Goal: Information Seeking & Learning: Learn about a topic

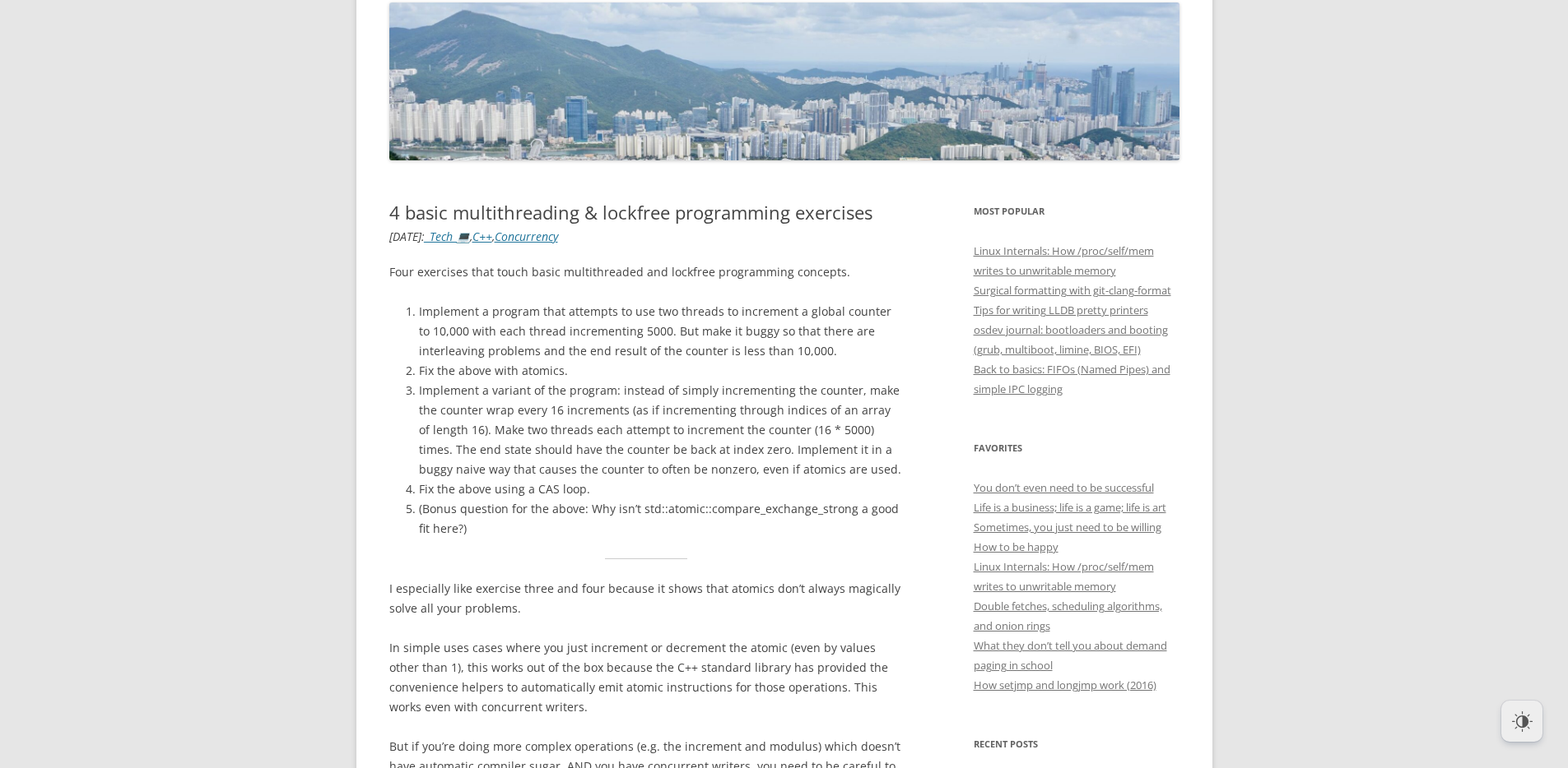
scroll to position [191, 0]
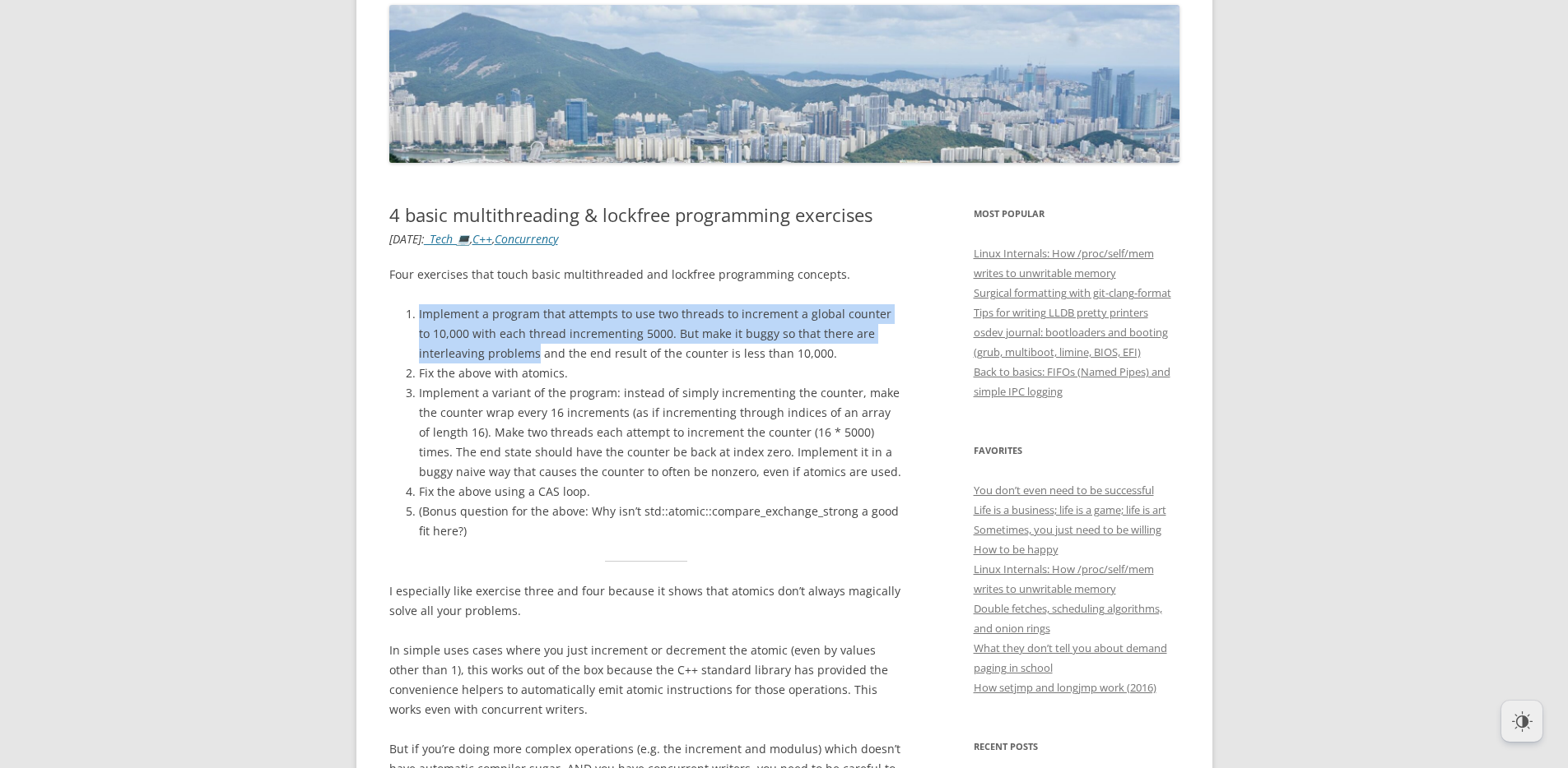
drag, startPoint x: 454, startPoint y: 293, endPoint x: 537, endPoint y: 360, distance: 106.7
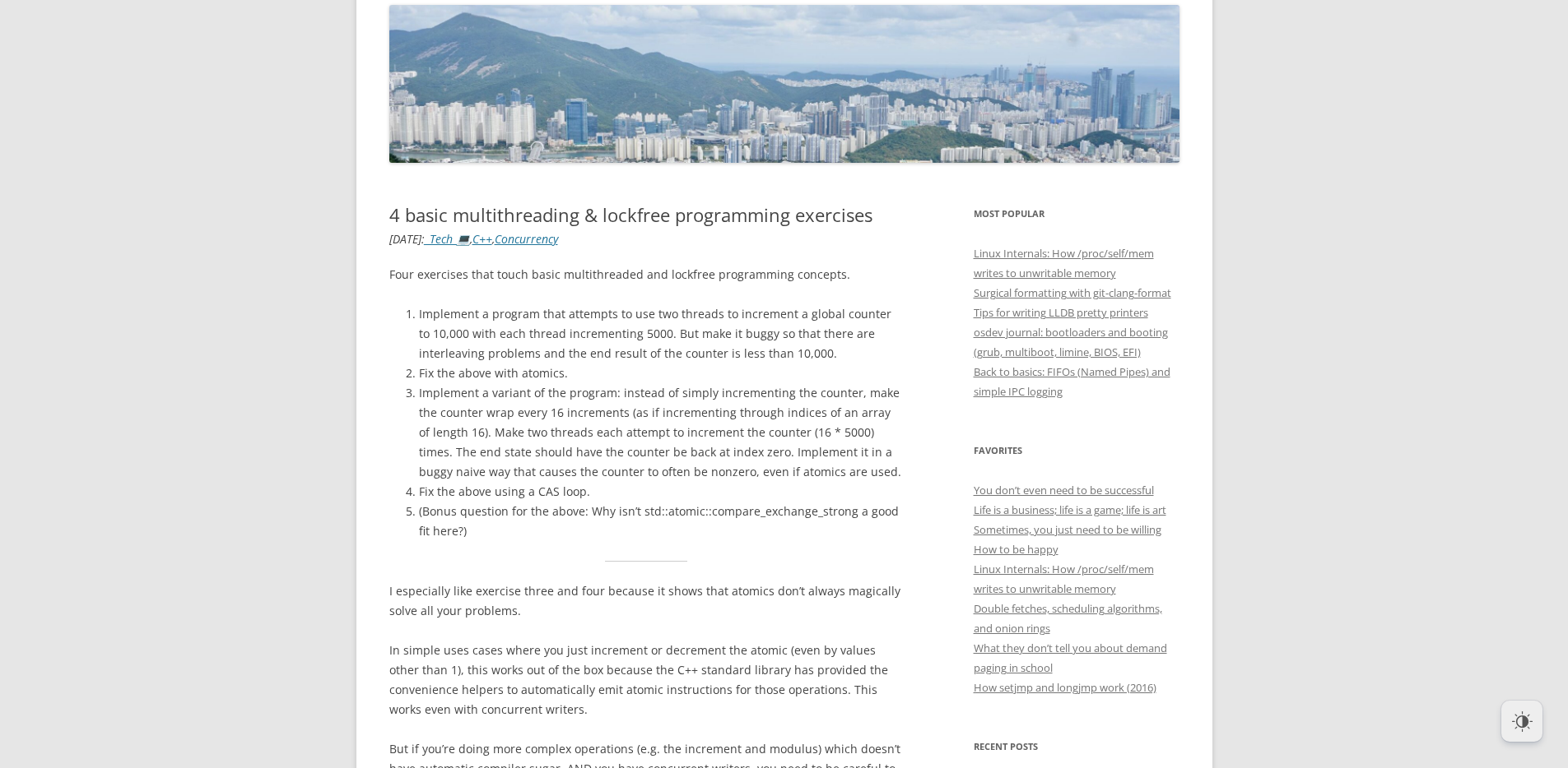
drag, startPoint x: 537, startPoint y: 360, endPoint x: 578, endPoint y: 374, distance: 43.3
click at [537, 360] on li "Implement a program that attempts to use two threads to increment a global coun…" at bounding box center [661, 333] width 485 height 59
click at [594, 376] on li "Fix the above with atomics." at bounding box center [661, 374] width 485 height 20
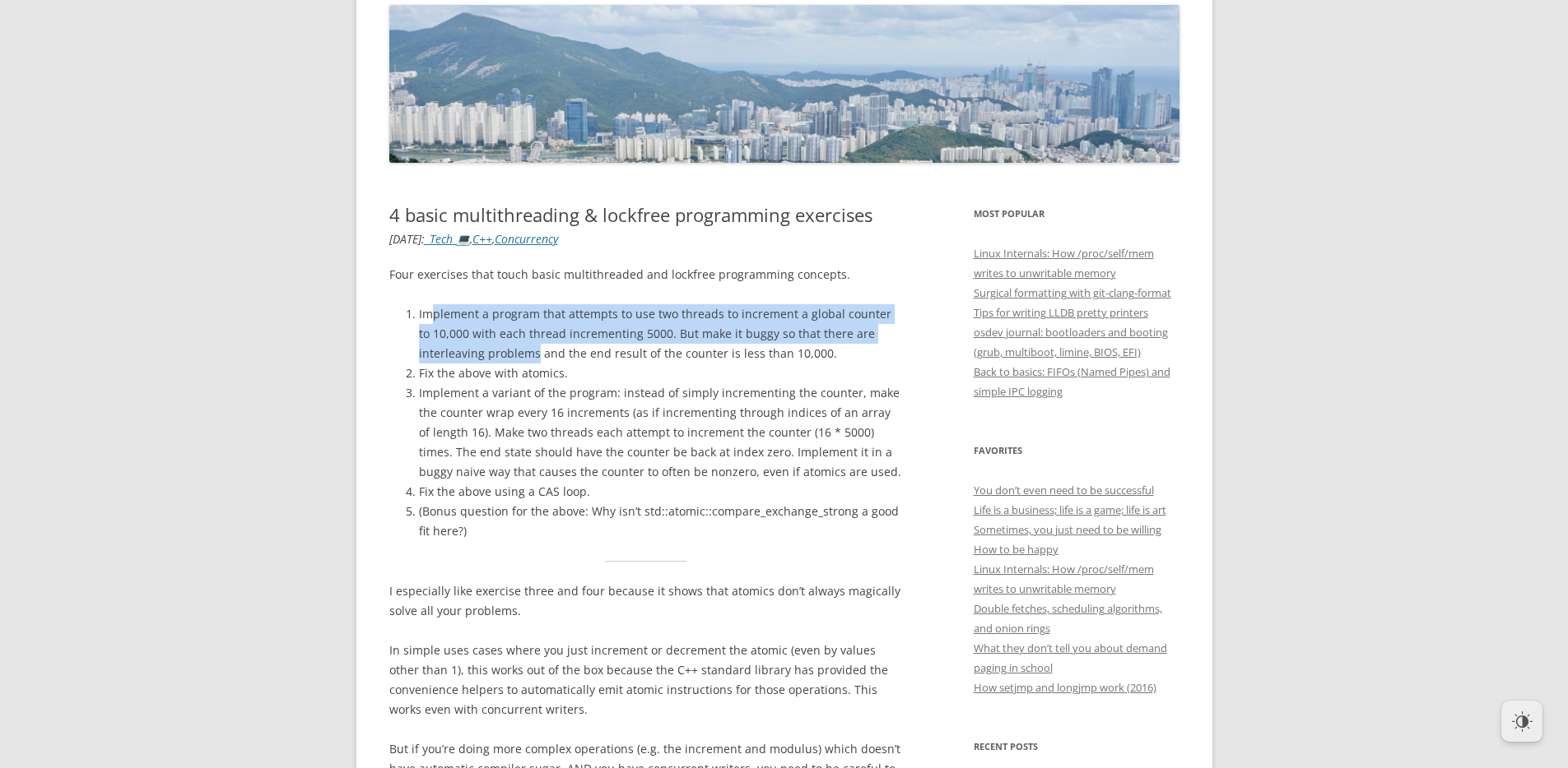
drag, startPoint x: 537, startPoint y: 355, endPoint x: 428, endPoint y: 310, distance: 117.9
click at [431, 311] on li "Implement a program that attempts to use two threads to increment a global coun…" at bounding box center [661, 333] width 485 height 59
click at [428, 310] on li "Implement a program that attempts to use two threads to increment a global coun…" at bounding box center [661, 333] width 485 height 59
drag, startPoint x: 411, startPoint y: 303, endPoint x: 561, endPoint y: 364, distance: 161.9
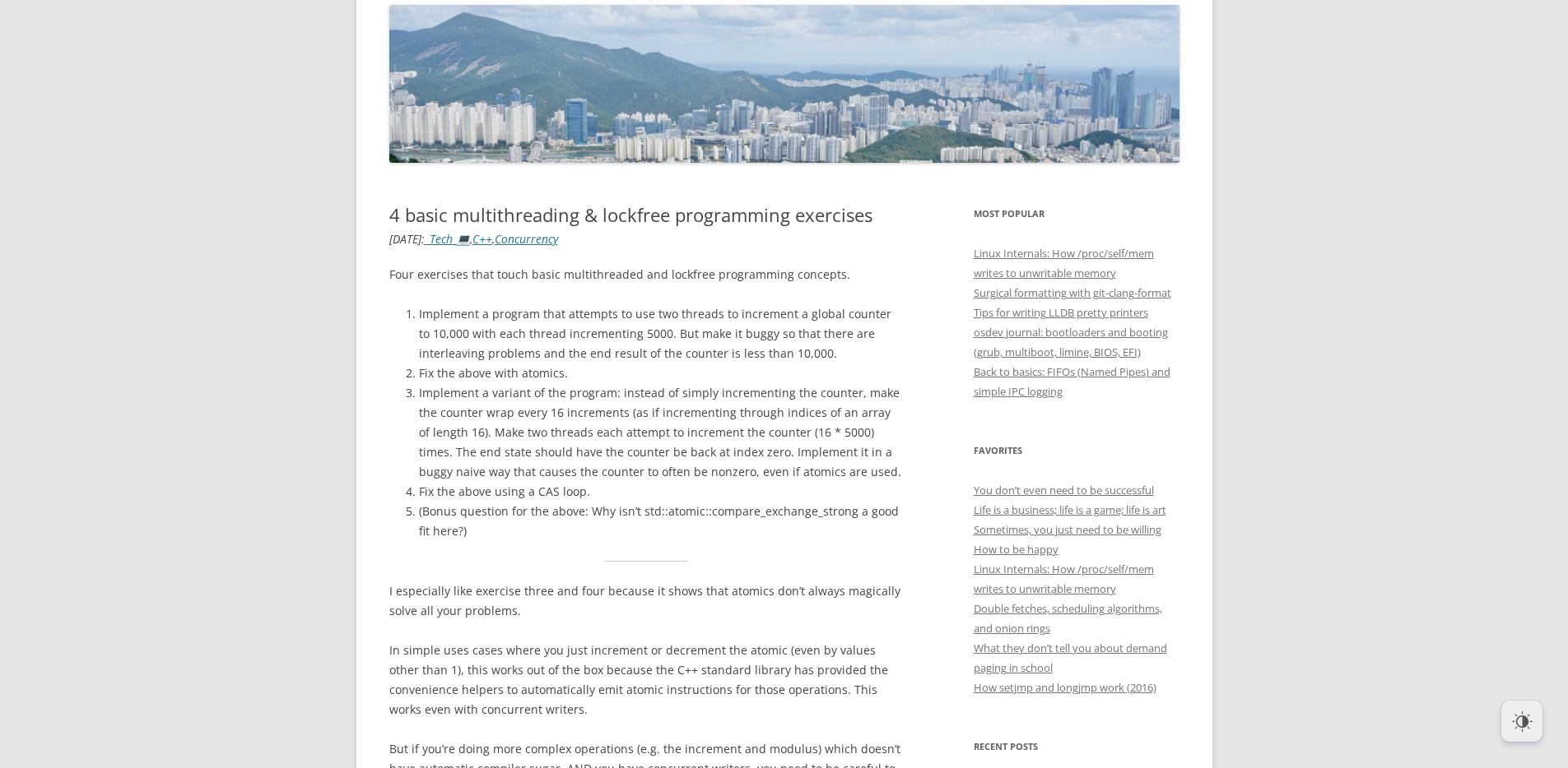
click at [561, 364] on li "Fix the above with atomics." at bounding box center [661, 374] width 485 height 20
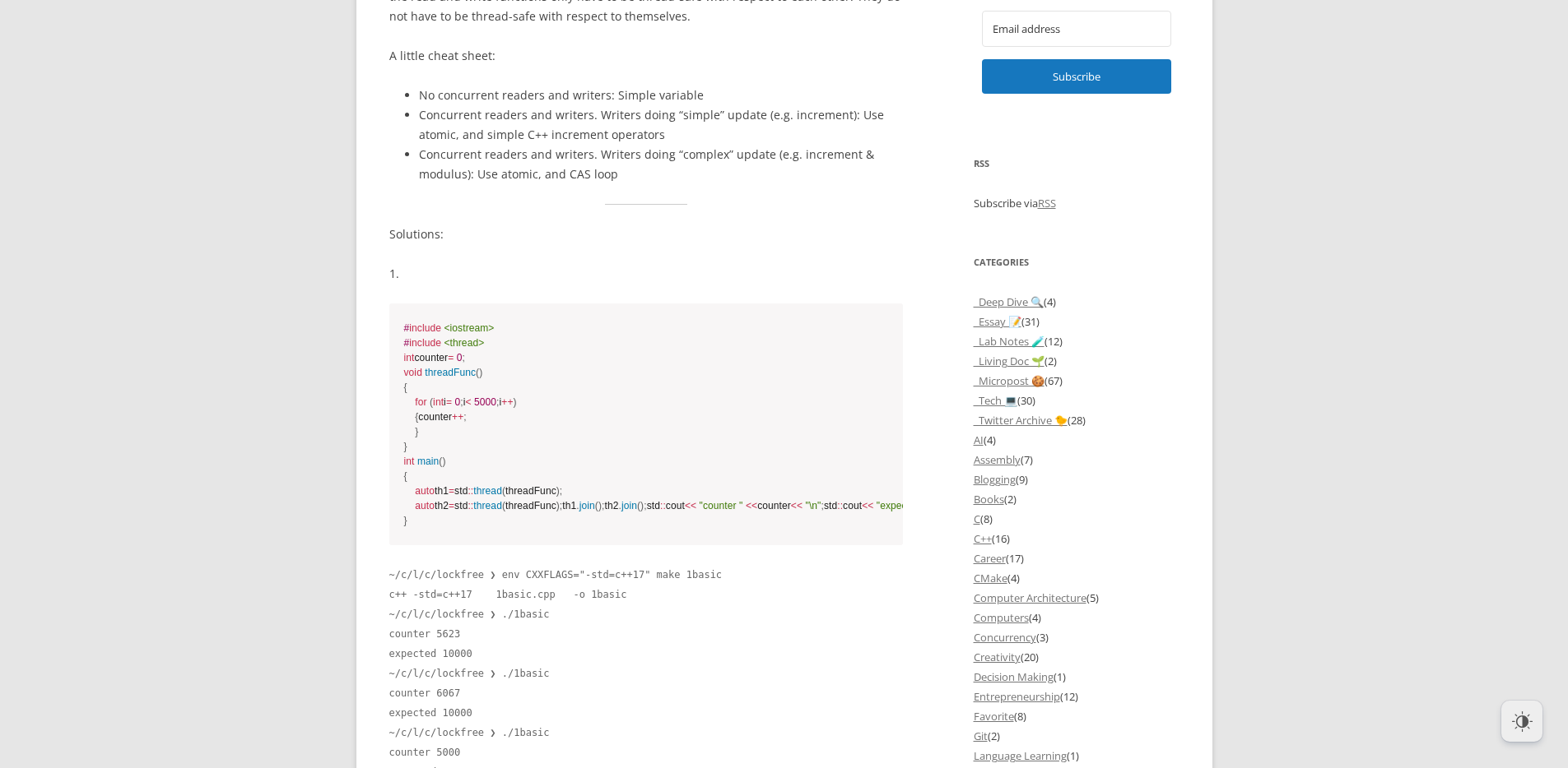
scroll to position [1232, 0]
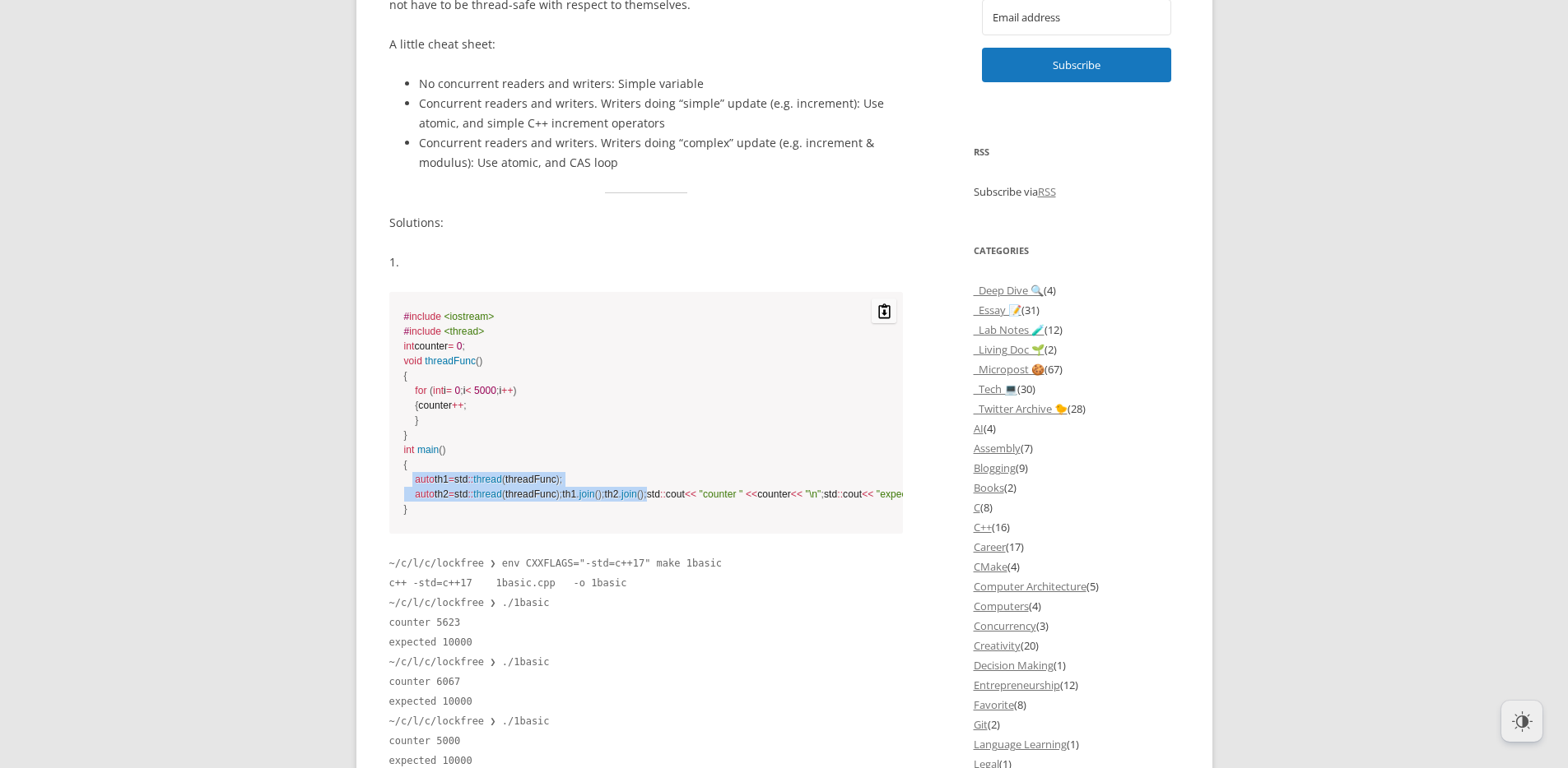
drag, startPoint x: 421, startPoint y: 471, endPoint x: 609, endPoint y: 525, distance: 195.6
click at [590, 516] on code "# include <iostream> # include <thread> int counter = 0 ; void threadFunc ( ) {…" at bounding box center [646, 414] width 485 height 208
click at [609, 516] on code "# include <iostream> # include <thread> int counter = 0 ; void threadFunc ( ) {…" at bounding box center [646, 414] width 485 height 208
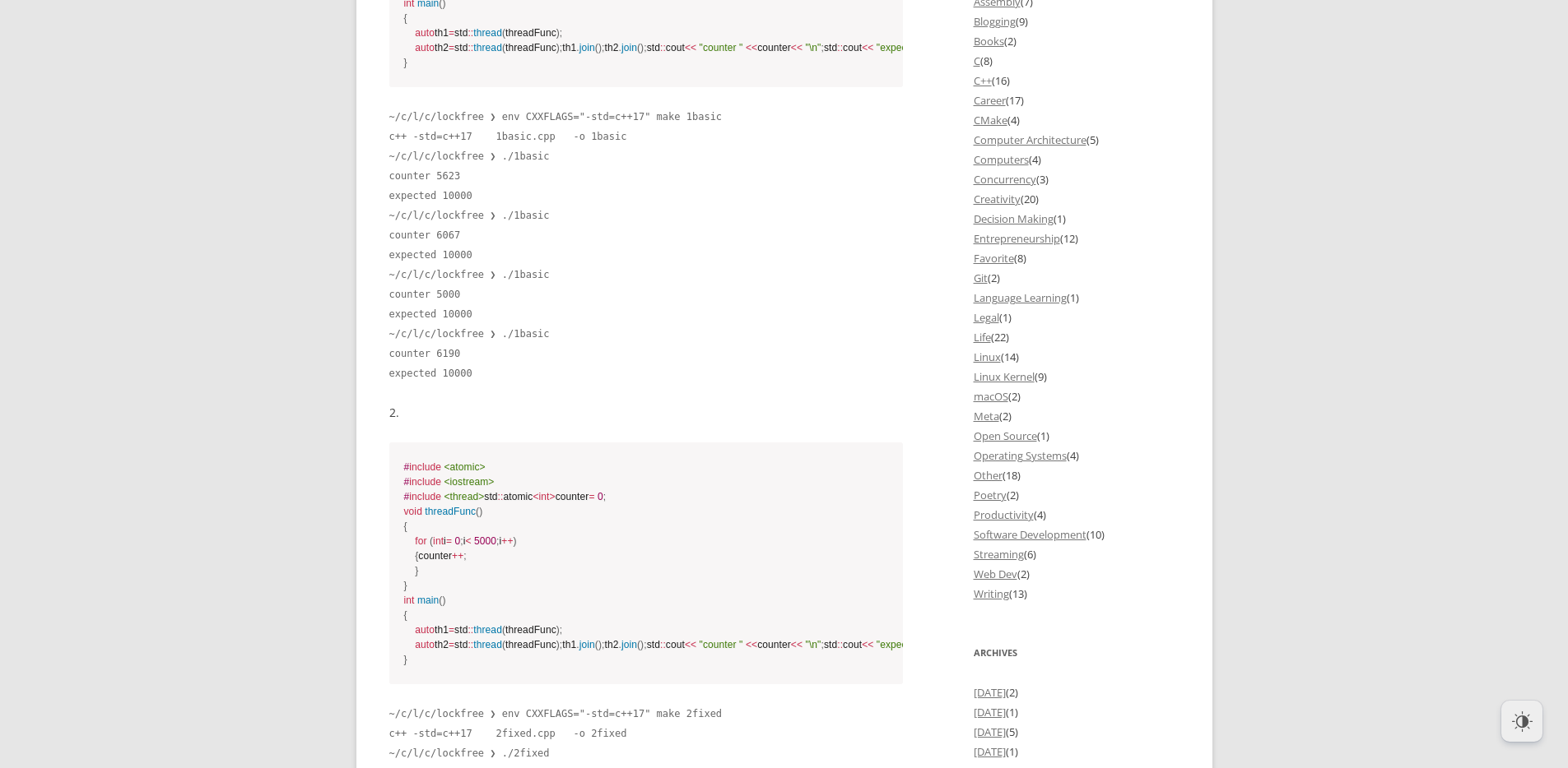
scroll to position [1855, 0]
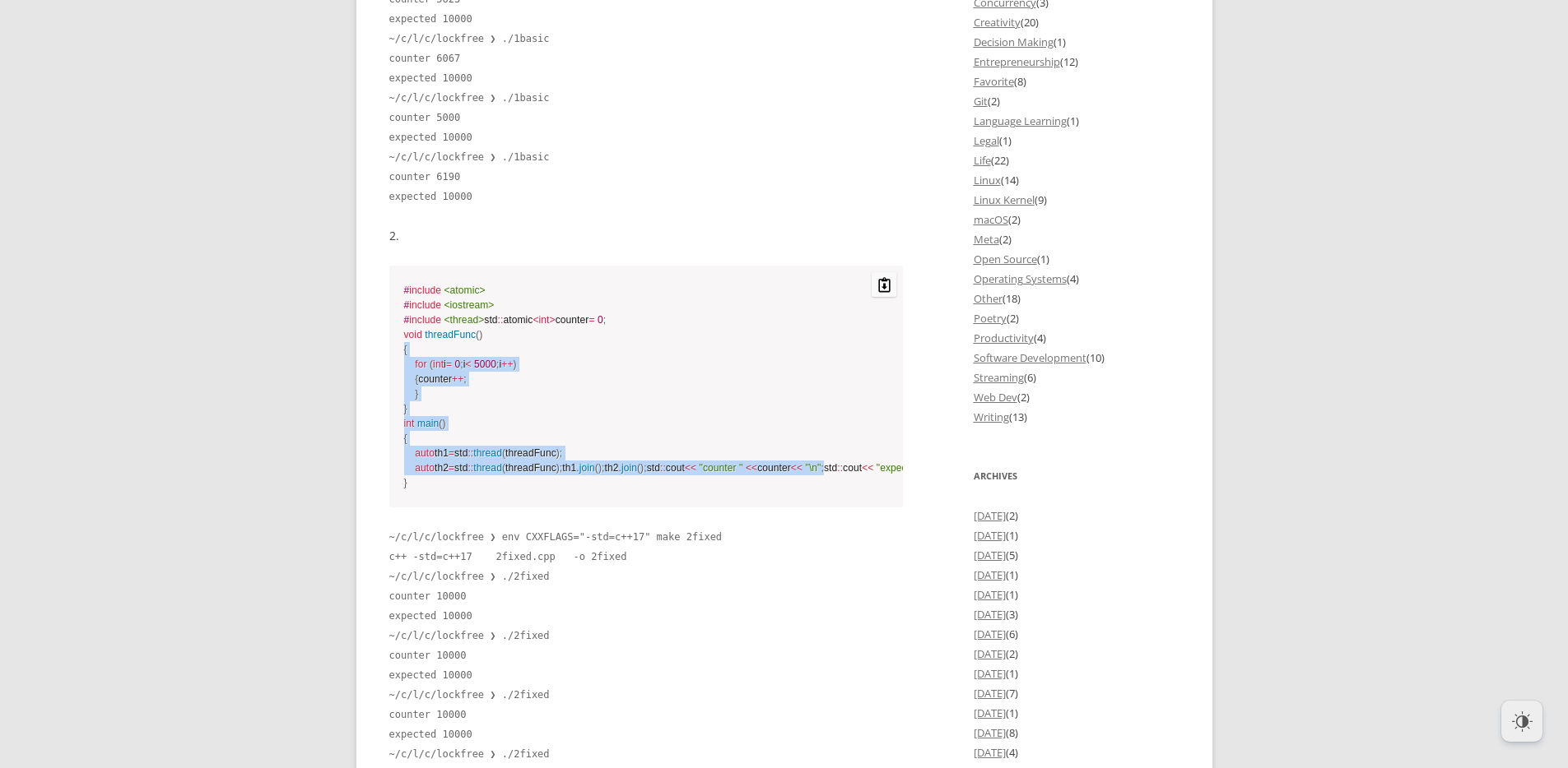
drag, startPoint x: 401, startPoint y: 422, endPoint x: 714, endPoint y: 601, distance: 360.6
click at [714, 508] on pre "# include <atomic> # include <iostream> # include <thread> std :: atomic < int …" at bounding box center [646, 387] width 515 height 242
click at [714, 491] on code "# include <atomic> # include <iostream> # include <thread> std :: atomic < int …" at bounding box center [646, 387] width 485 height 208
drag, startPoint x: 742, startPoint y: 612, endPoint x: 435, endPoint y: 449, distance: 347.6
click at [476, 467] on code "# include <atomic> # include <iostream> # include <thread> std :: atomic < int …" at bounding box center [646, 387] width 485 height 208
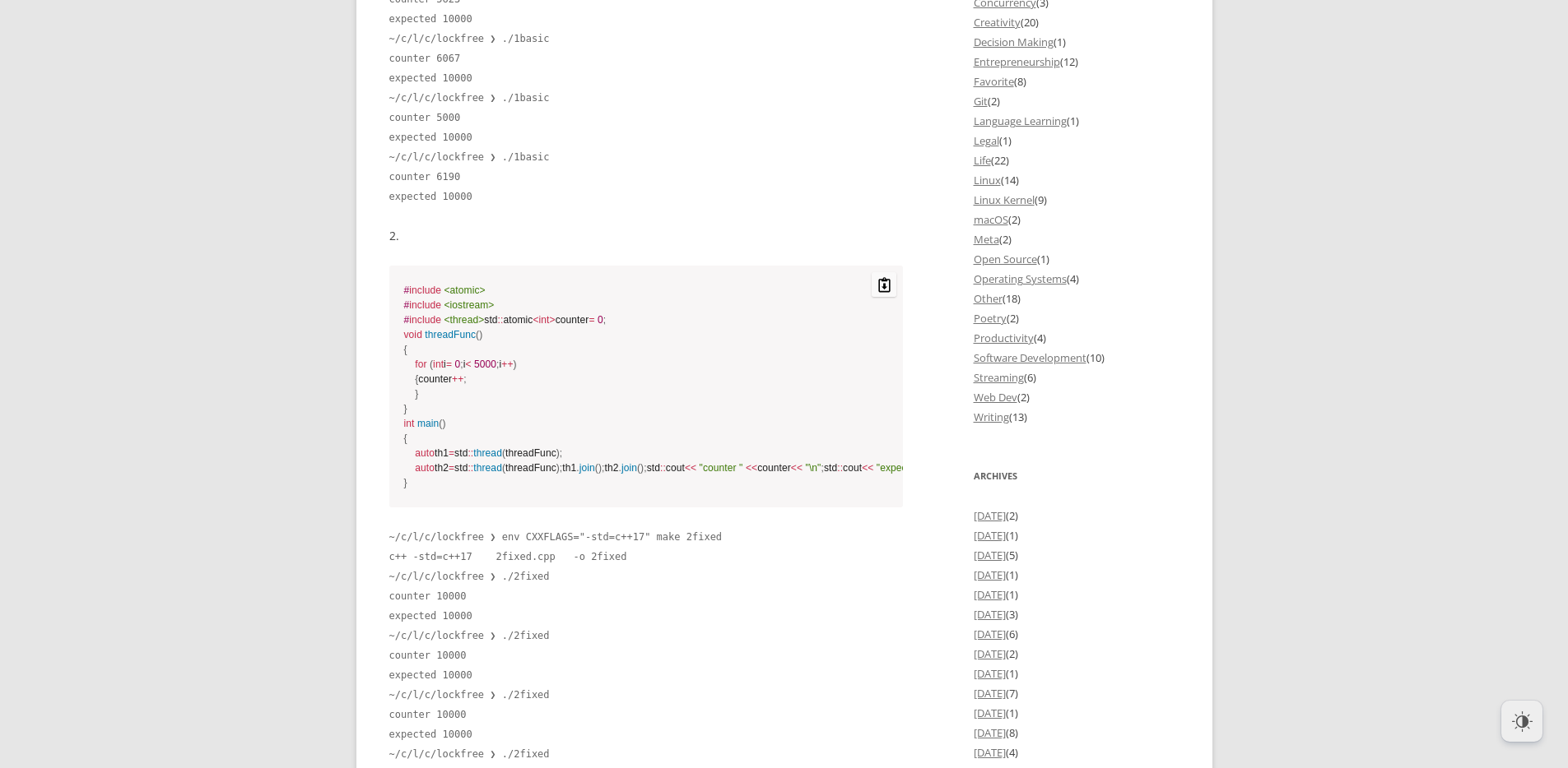
click at [435, 449] on code "# include <atomic> # include <iostream> # include <thread> std :: atomic < int …" at bounding box center [646, 387] width 485 height 208
drag, startPoint x: 413, startPoint y: 431, endPoint x: 717, endPoint y: 580, distance: 338.6
click at [707, 491] on code "# include <atomic> # include <iostream> # include <thread> std :: atomic < int …" at bounding box center [646, 387] width 485 height 208
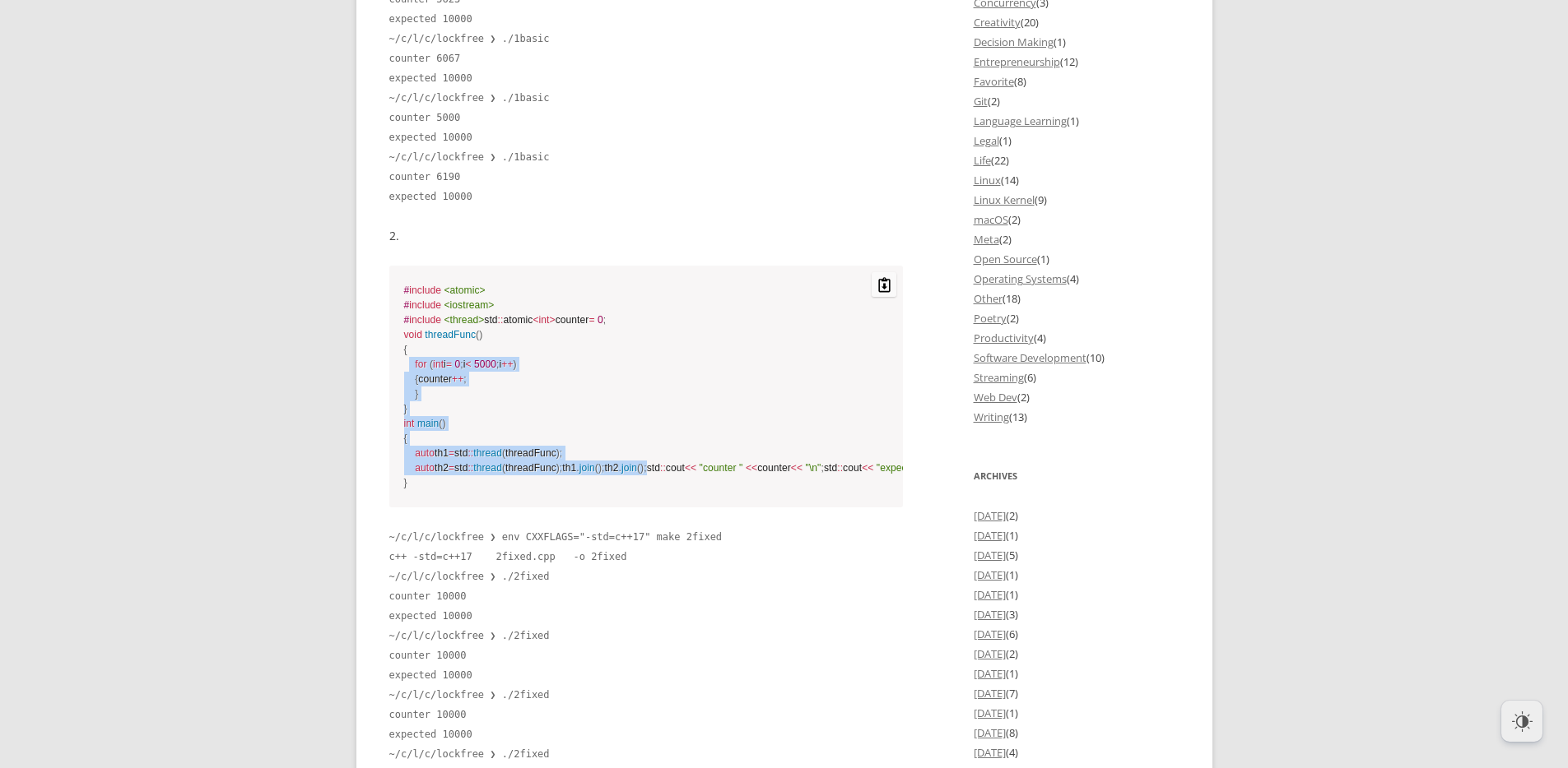
click at [717, 491] on code "# include <atomic> # include <iostream> # include <thread> std :: atomic < int …" at bounding box center [646, 387] width 485 height 208
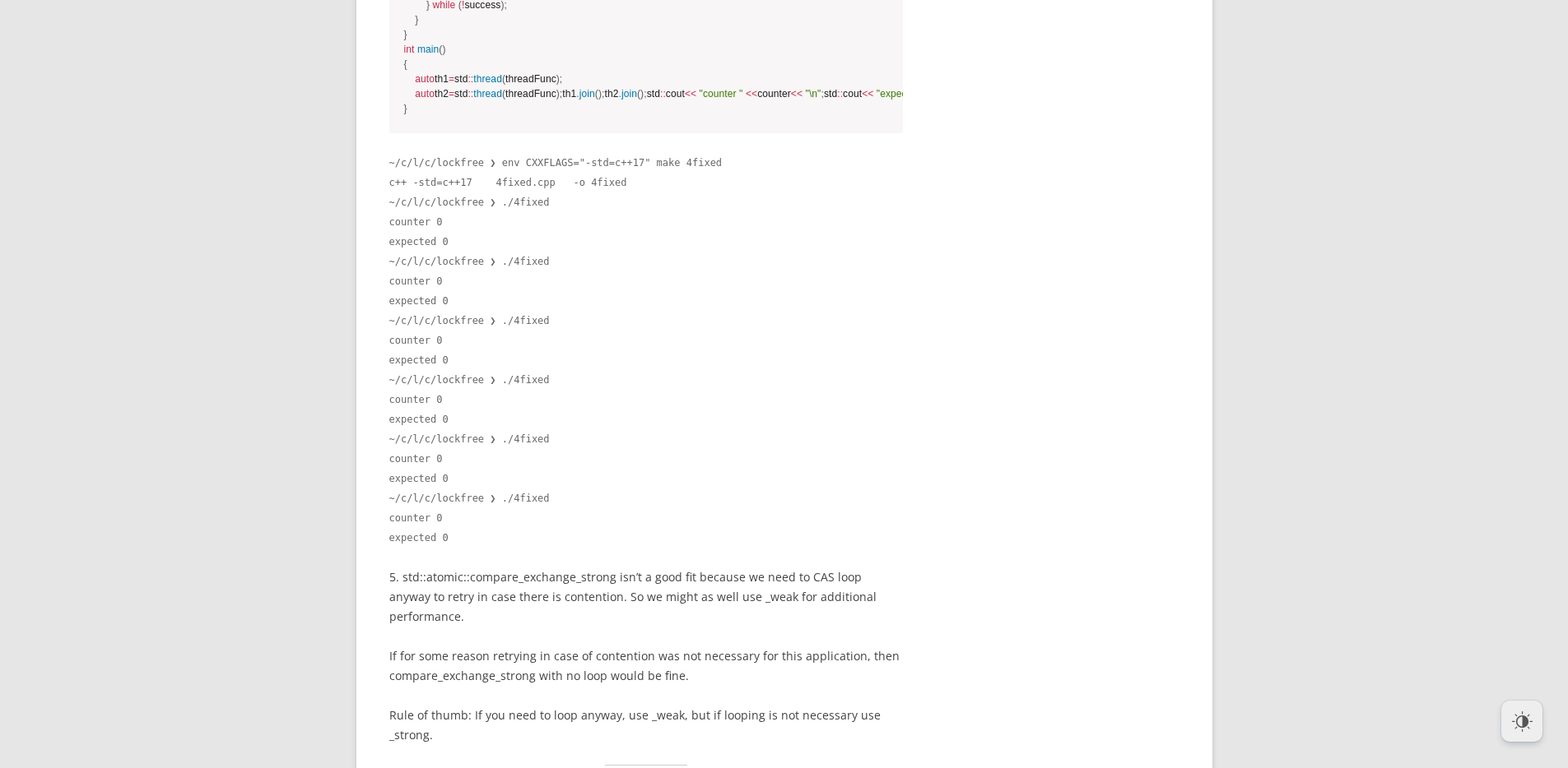
scroll to position [3801, 0]
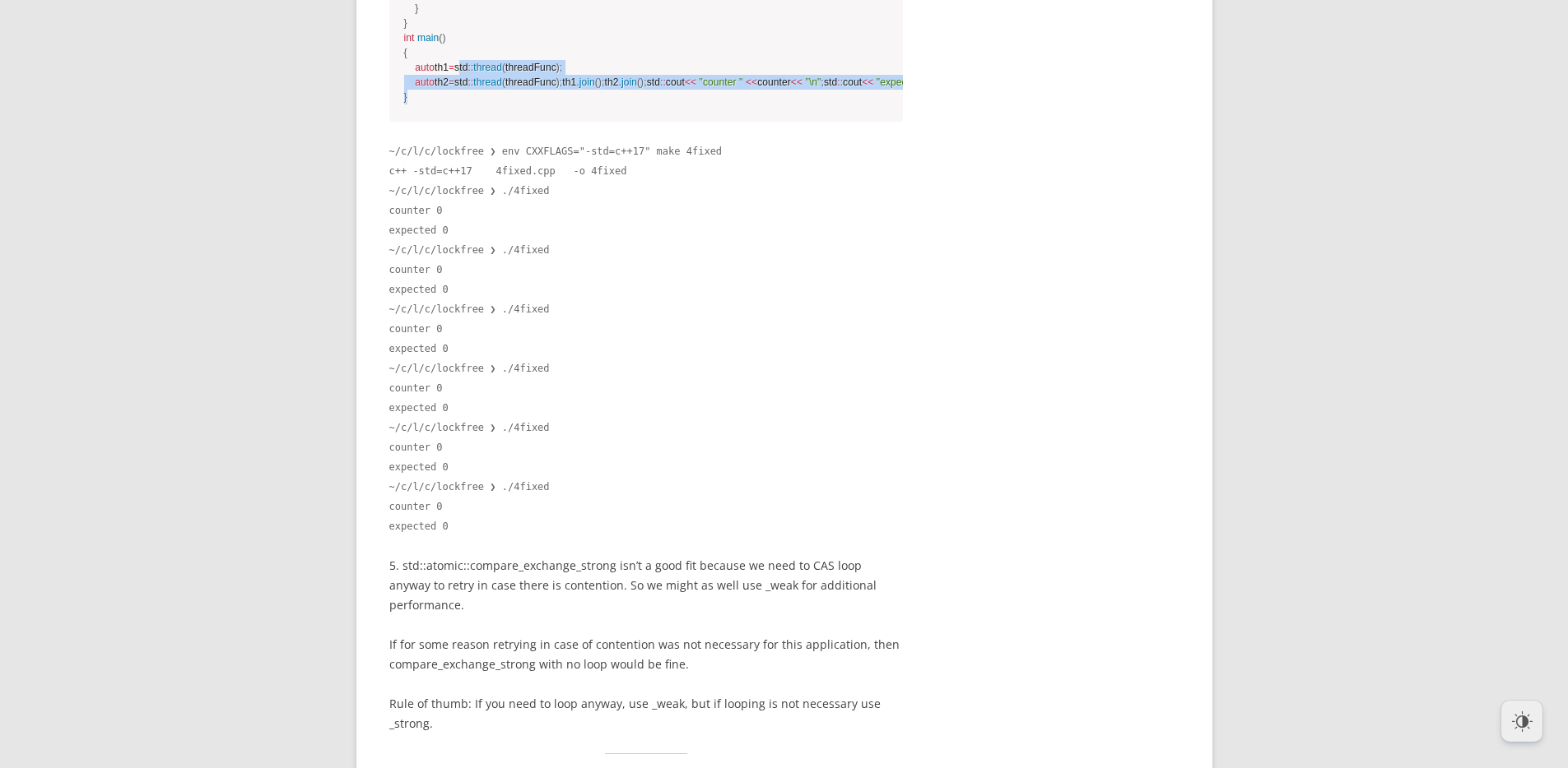
drag, startPoint x: 563, startPoint y: 358, endPoint x: 487, endPoint y: 331, distance: 80.7
click at [455, 73] on span "=" at bounding box center [452, 68] width 6 height 11
drag, startPoint x: 461, startPoint y: 309, endPoint x: 626, endPoint y: 382, distance: 180.4
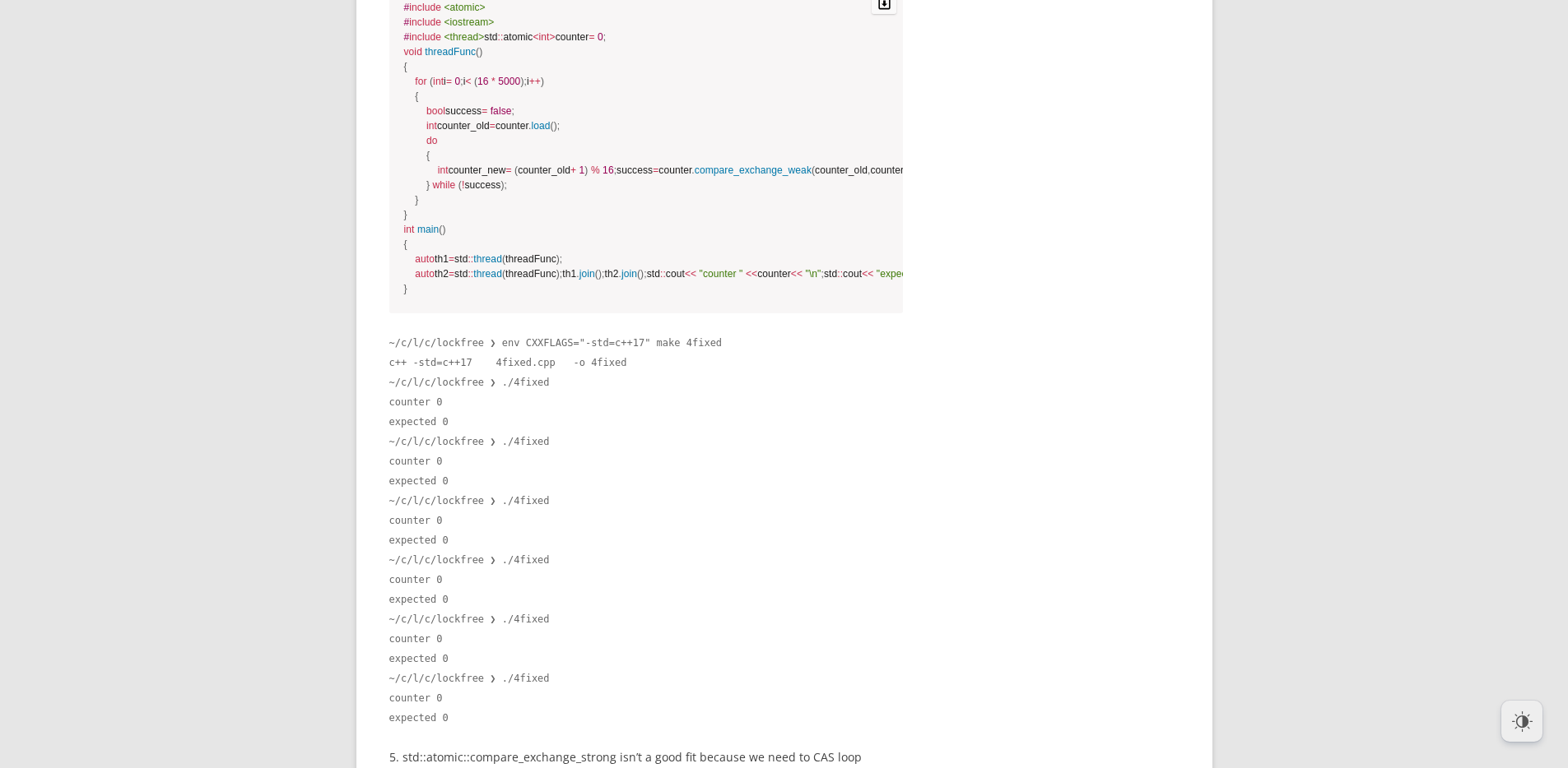
scroll to position [3592, 0]
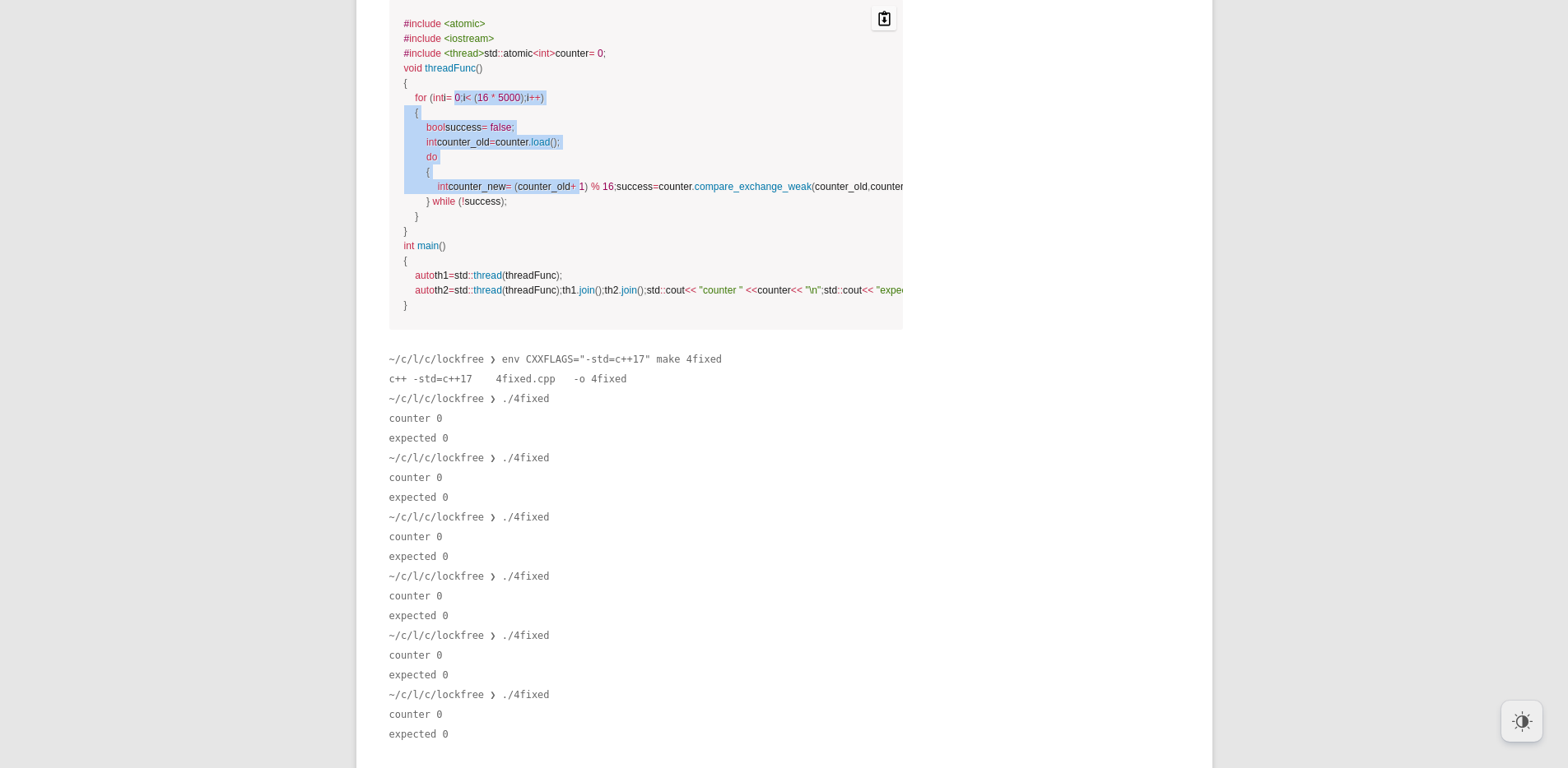
drag, startPoint x: 505, startPoint y: 340, endPoint x: 696, endPoint y: 446, distance: 218.4
click at [693, 313] on code "# include <atomic> # include <iostream> # include <thread> std :: atomic < int …" at bounding box center [646, 164] width 485 height 296
click at [701, 192] on span "compare_exchange_weak" at bounding box center [753, 187] width 117 height 11
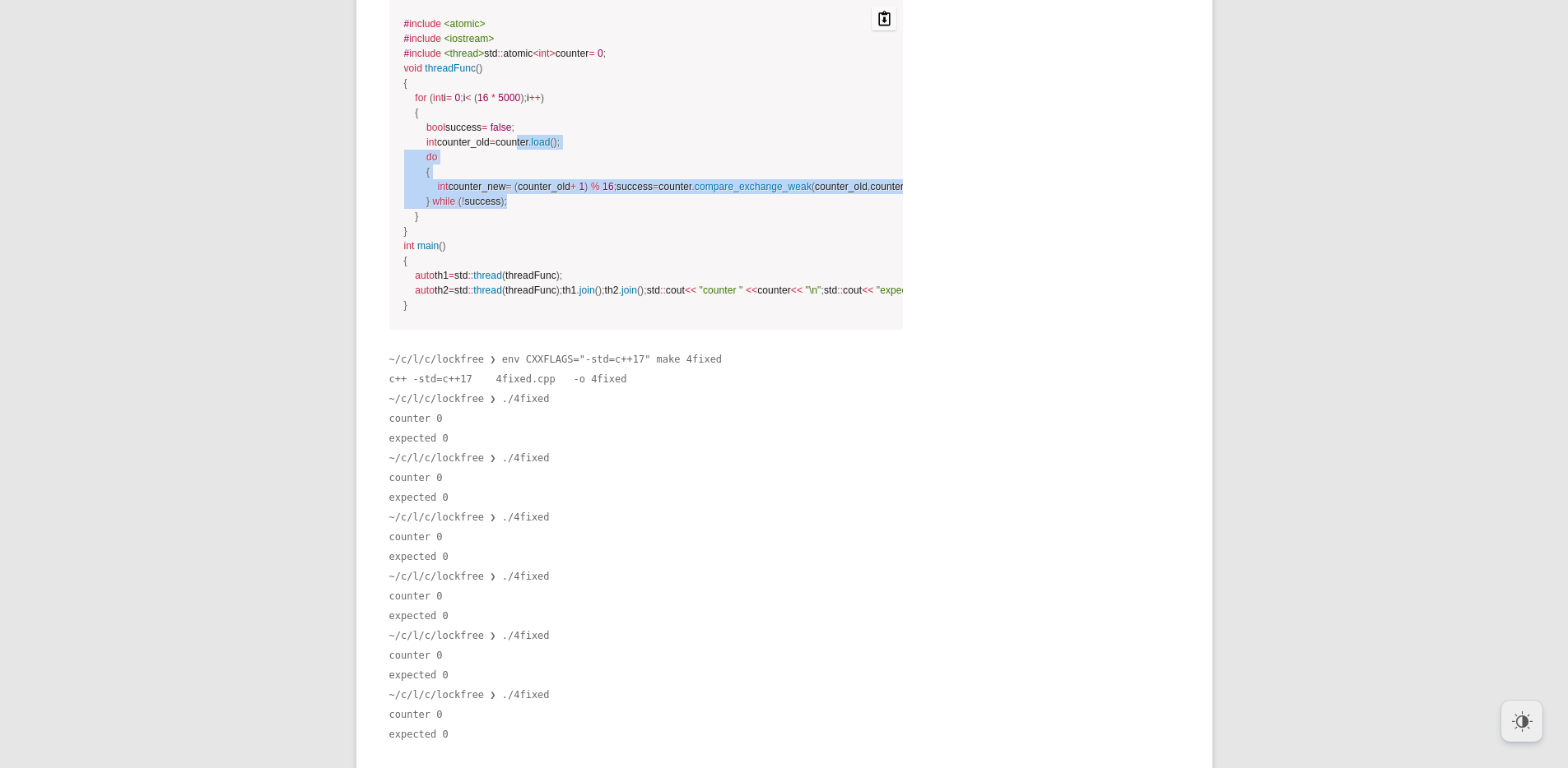
drag, startPoint x: 697, startPoint y: 460, endPoint x: 495, endPoint y: 353, distance: 228.6
click at [507, 313] on code "# include <atomic> # include <iostream> # include <thread> std :: atomic < int …" at bounding box center [646, 164] width 485 height 296
click at [493, 313] on code "# include <atomic> # include <iostream> # include <thread> std :: atomic < int …" at bounding box center [646, 164] width 485 height 296
drag, startPoint x: 471, startPoint y: 351, endPoint x: 672, endPoint y: 478, distance: 237.8
click at [672, 313] on code "# include <atomic> # include <iostream> # include <thread> std :: atomic < int …" at bounding box center [646, 164] width 485 height 296
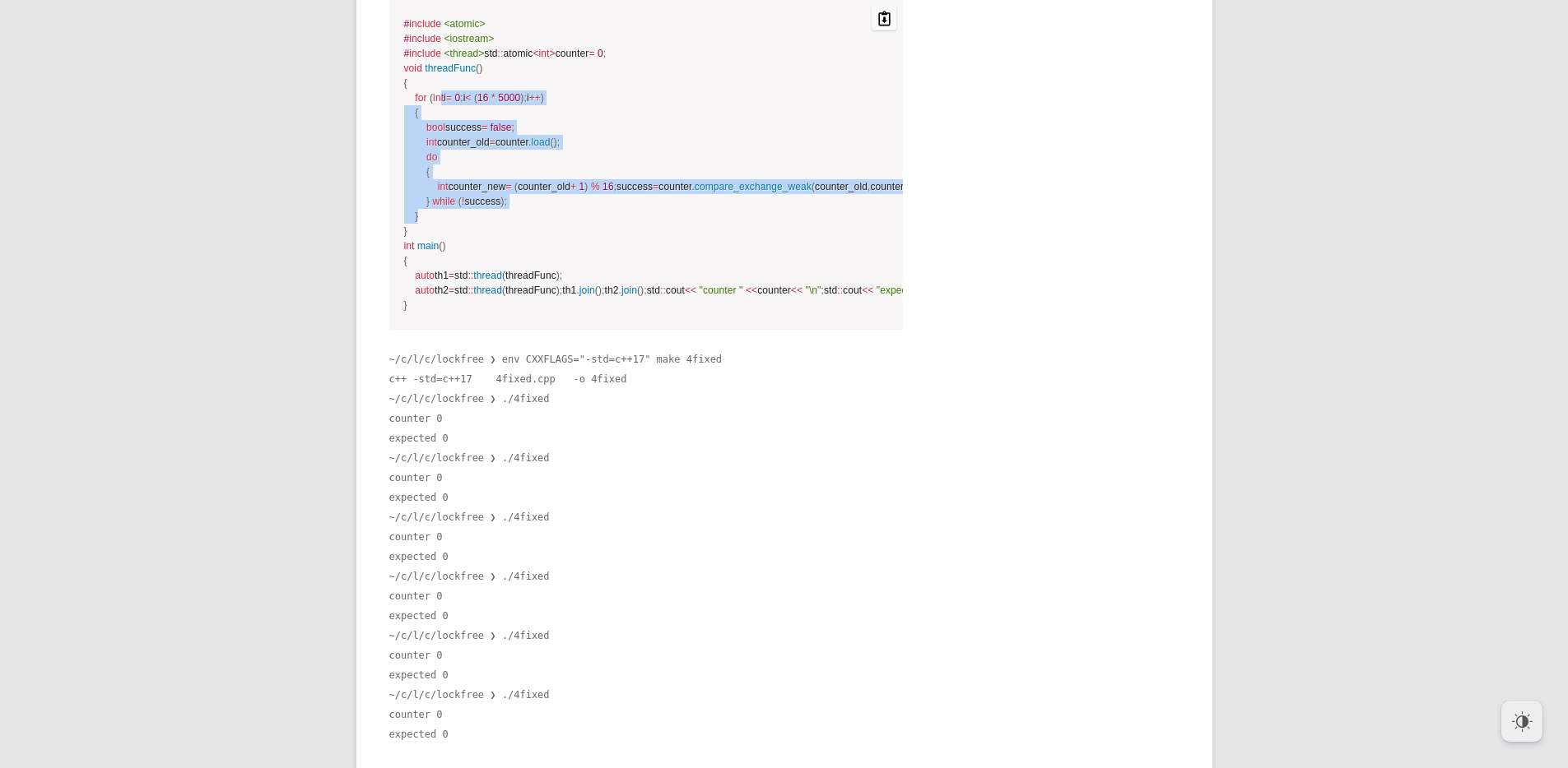
click at [672, 313] on code "# include <atomic> # include <iostream> # include <thread> std :: atomic < int …" at bounding box center [646, 164] width 485 height 296
drag, startPoint x: 607, startPoint y: 428, endPoint x: 465, endPoint y: 355, distance: 159.7
click at [466, 313] on code "# include <atomic> # include <iostream> # include <thread> std :: atomic < int …" at bounding box center [646, 164] width 485 height 296
click at [465, 313] on code "# include <atomic> # include <iostream> # include <thread> std :: atomic < int …" at bounding box center [646, 164] width 485 height 296
drag, startPoint x: 439, startPoint y: 346, endPoint x: 636, endPoint y: 486, distance: 241.7
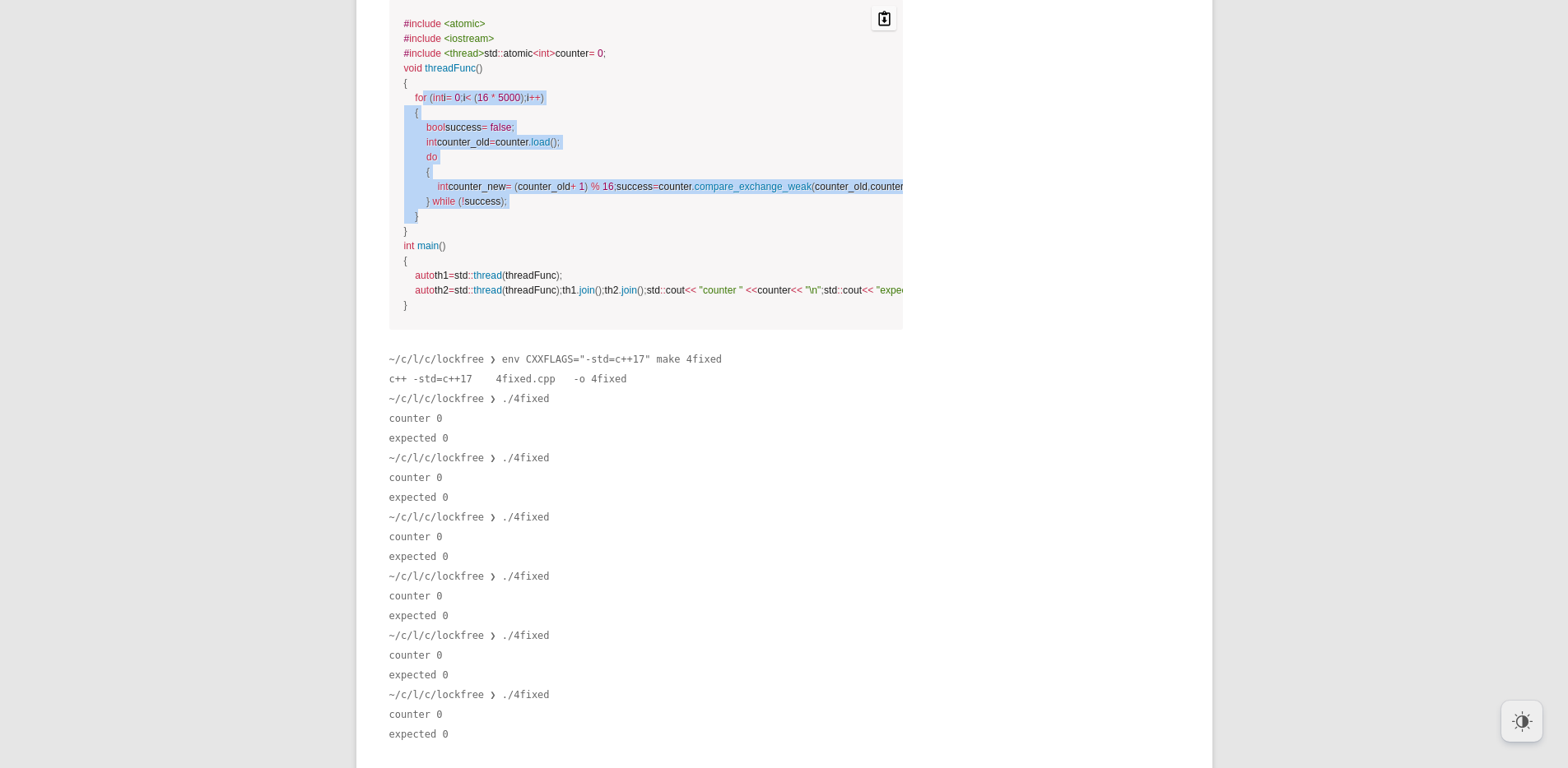
click at [634, 313] on code "# include <atomic> # include <iostream> # include <thread> std :: atomic < int …" at bounding box center [646, 164] width 485 height 296
click at [636, 313] on code "# include <atomic> # include <iostream> # include <thread> std :: atomic < int …" at bounding box center [646, 164] width 485 height 296
drag, startPoint x: 636, startPoint y: 486, endPoint x: 449, endPoint y: 356, distance: 227.7
click at [449, 313] on code "# include <atomic> # include <iostream> # include <thread> std :: atomic < int …" at bounding box center [646, 164] width 485 height 296
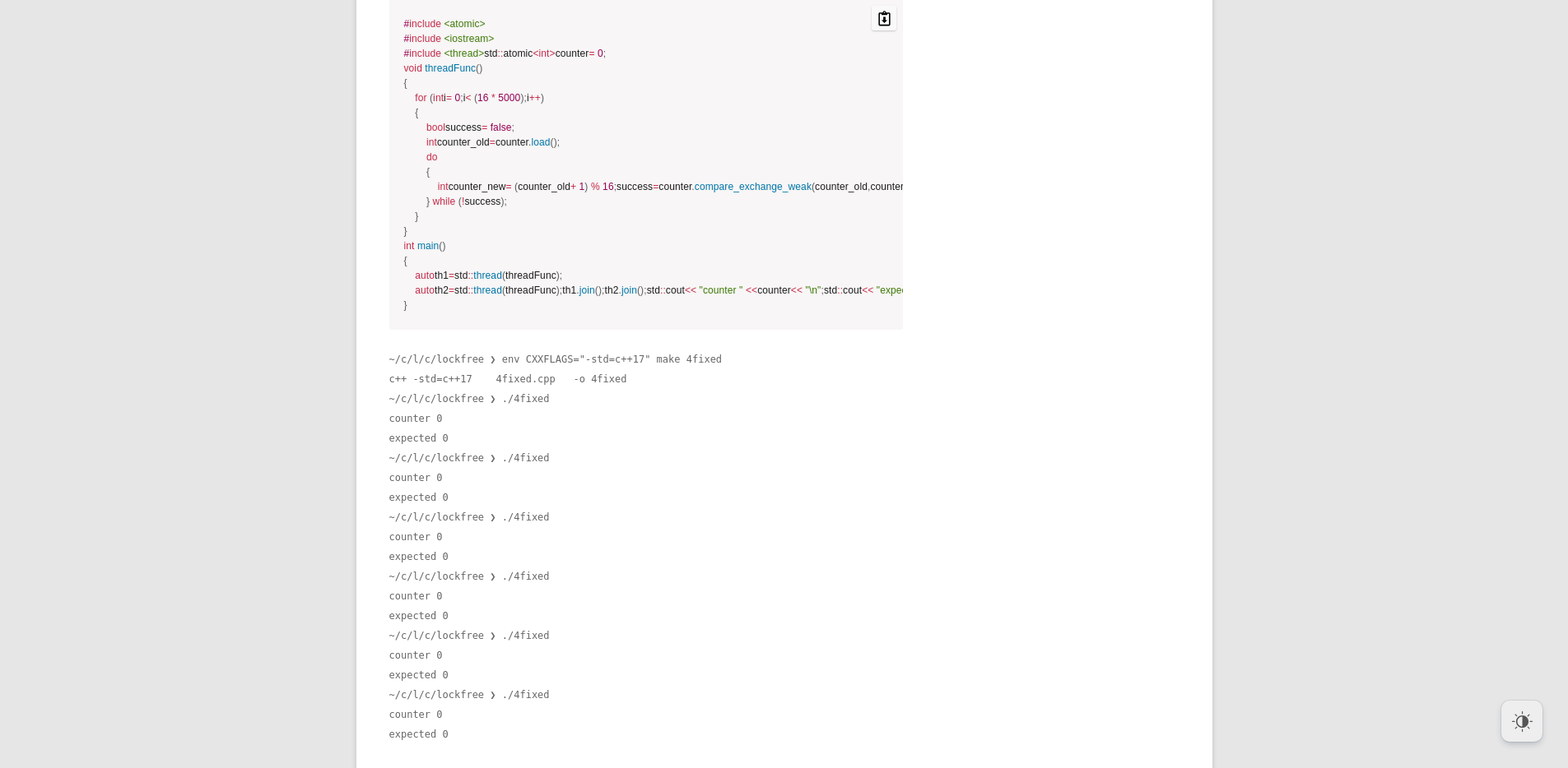
drag, startPoint x: 449, startPoint y: 356, endPoint x: 439, endPoint y: 354, distance: 10.2
click at [449, 313] on code "# include <atomic> # include <iostream> # include <thread> std :: atomic < int …" at bounding box center [646, 164] width 485 height 296
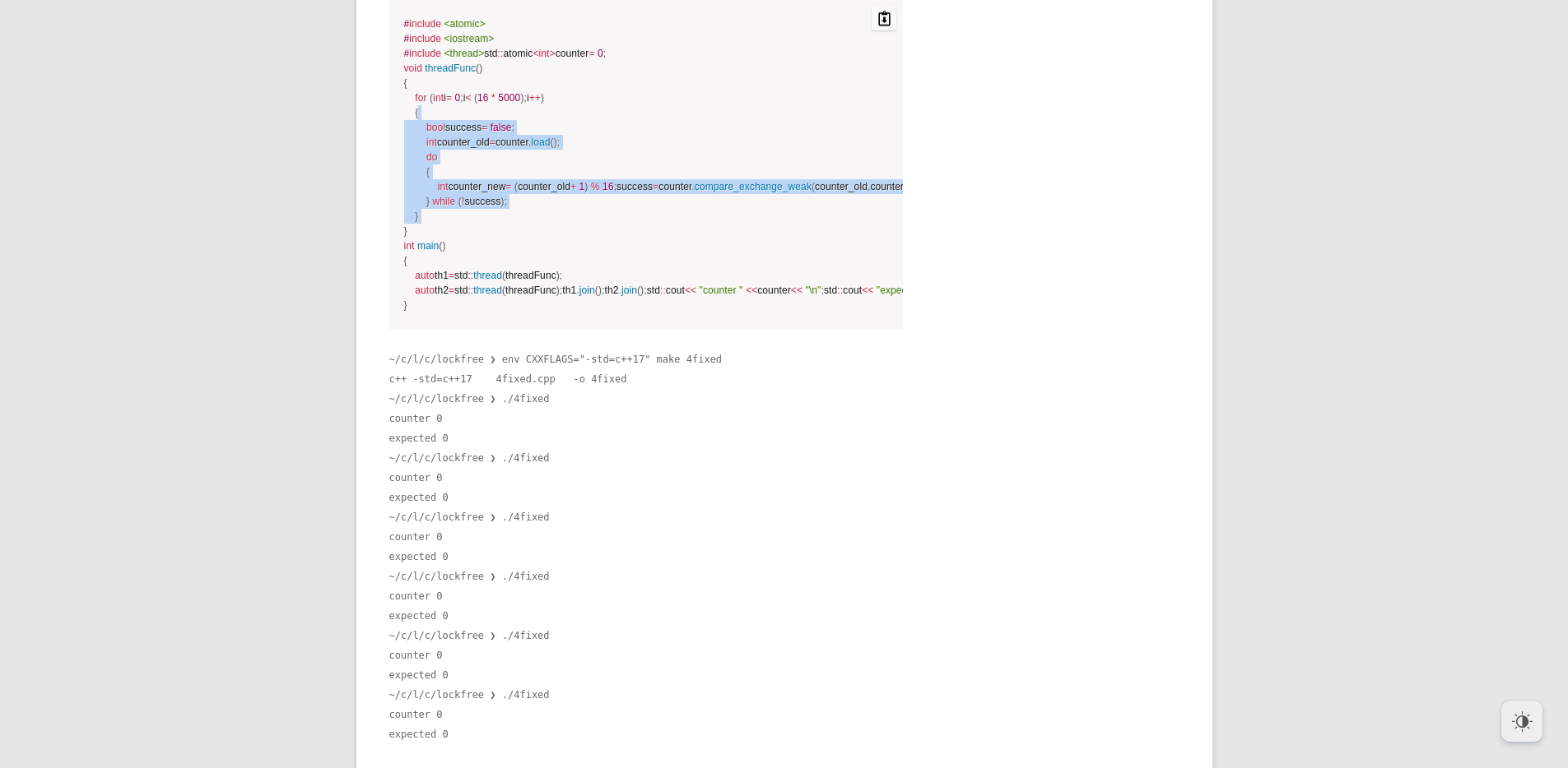
drag, startPoint x: 438, startPoint y: 354, endPoint x: 709, endPoint y: 489, distance: 302.8
click at [708, 313] on code "# include <atomic> # include <iostream> # include <thread> std :: atomic < int …" at bounding box center [646, 164] width 485 height 296
click at [709, 313] on code "# include <atomic> # include <iostream> # include <thread> std :: atomic < int …" at bounding box center [646, 164] width 485 height 296
drag, startPoint x: 665, startPoint y: 457, endPoint x: 460, endPoint y: 358, distance: 227.7
click at [460, 313] on code "# include <atomic> # include <iostream> # include <thread> std :: atomic < int …" at bounding box center [646, 164] width 485 height 296
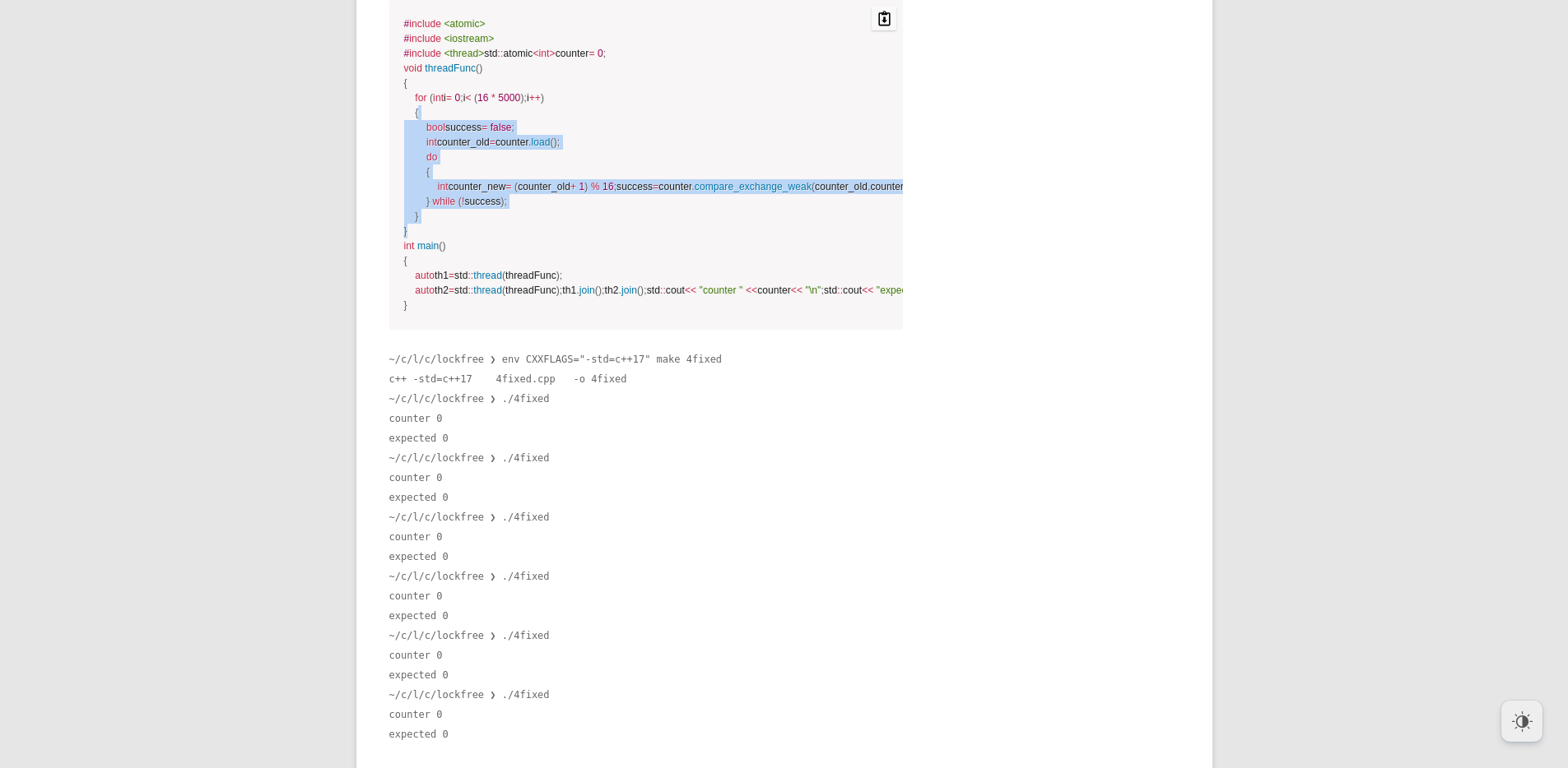
click at [459, 313] on code "# include <atomic> # include <iostream> # include <thread> std :: atomic < int …" at bounding box center [646, 164] width 485 height 296
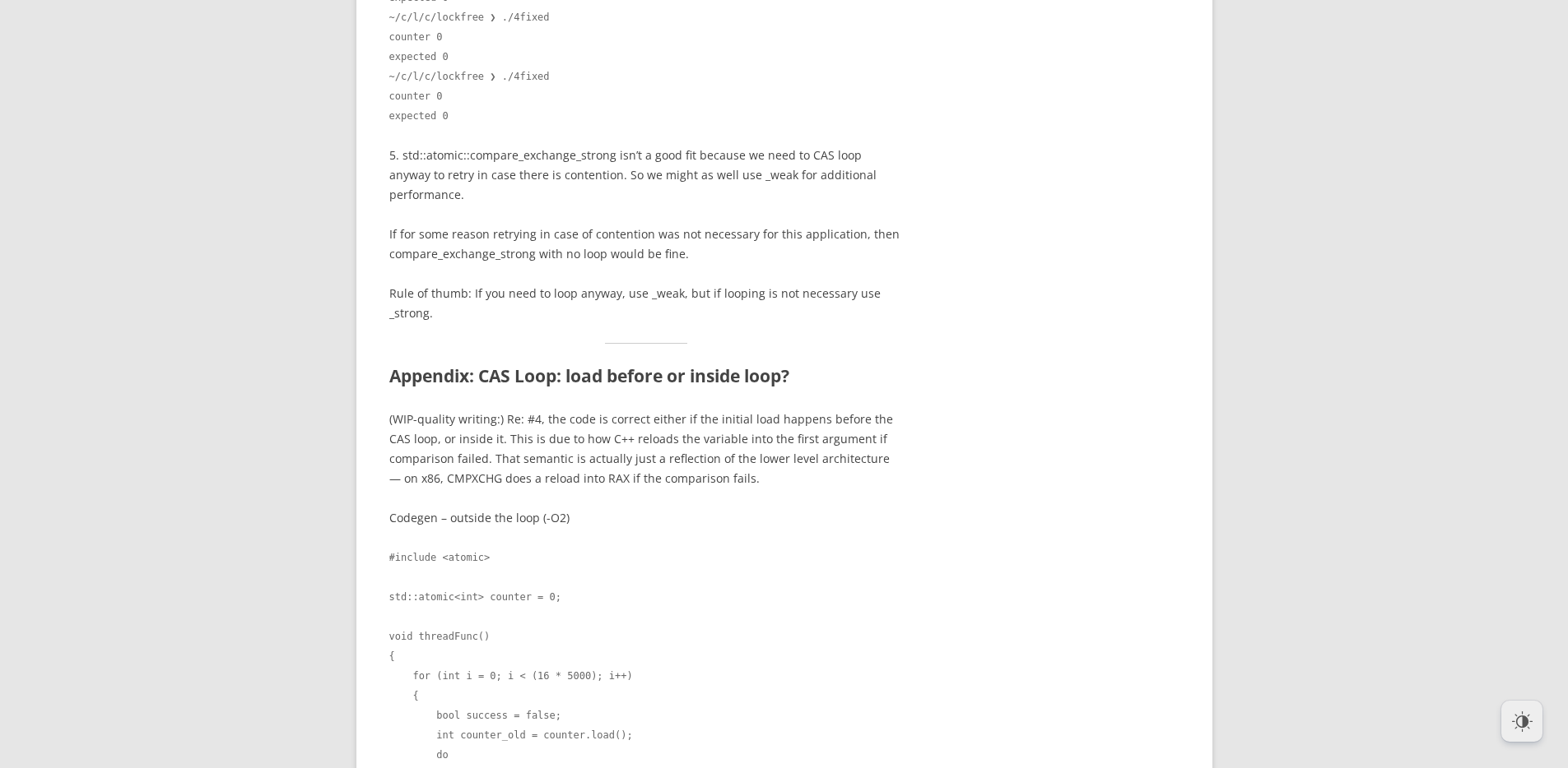
scroll to position [4586, 0]
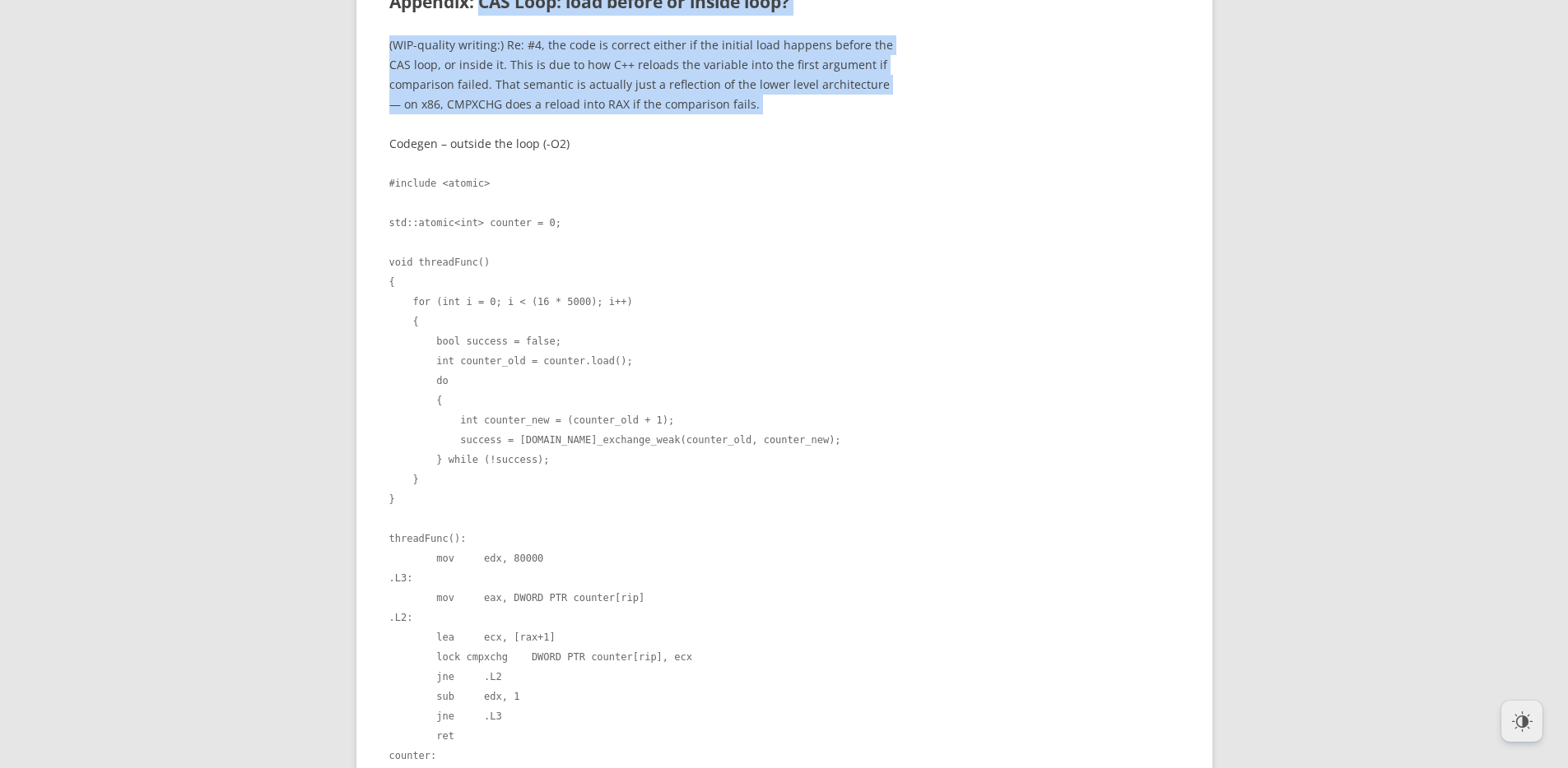
drag, startPoint x: 479, startPoint y: 314, endPoint x: 671, endPoint y: 431, distance: 224.8
drag, startPoint x: 667, startPoint y: 426, endPoint x: 487, endPoint y: 313, distance: 212.5
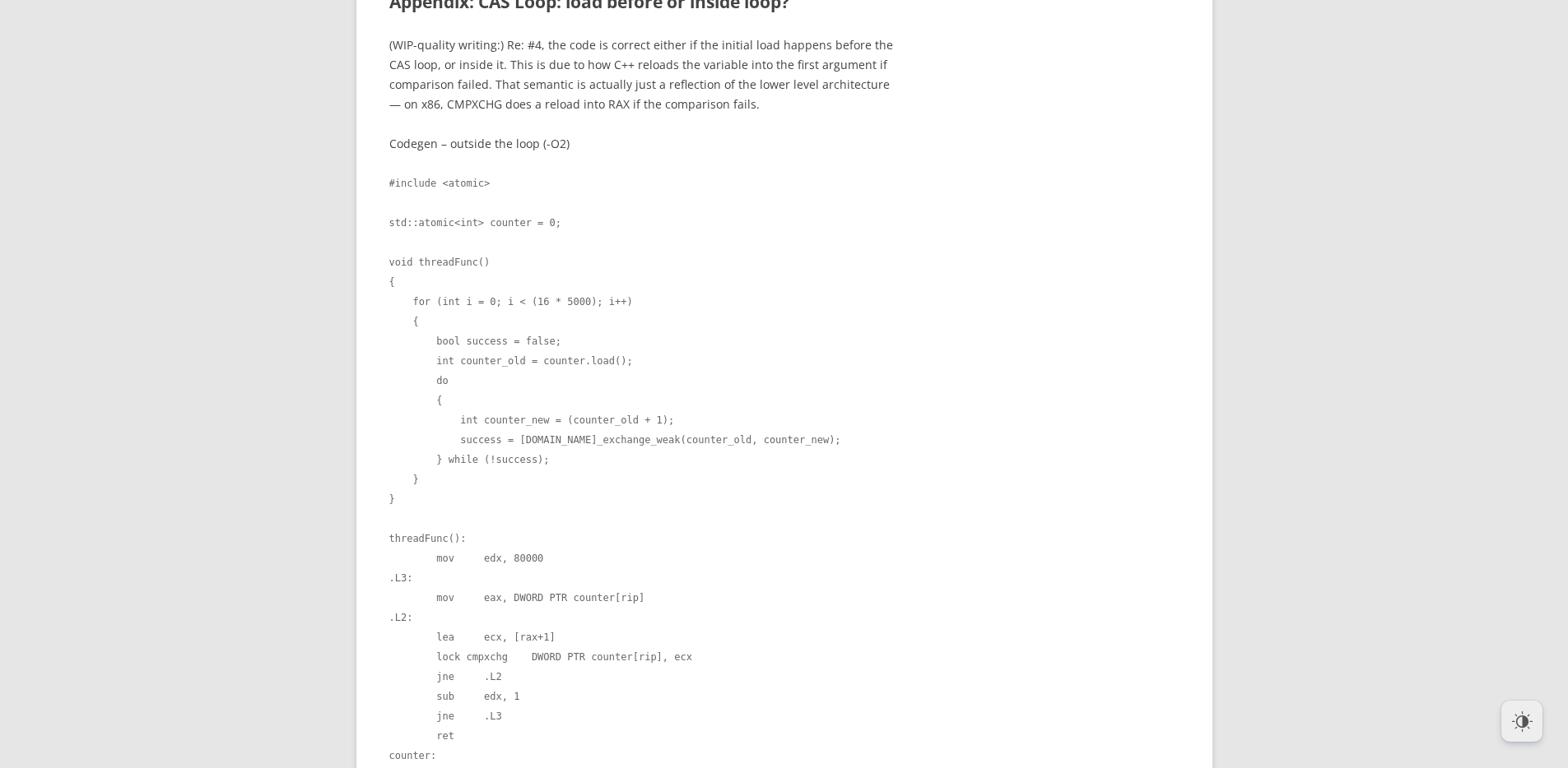
drag, startPoint x: 487, startPoint y: 313, endPoint x: 472, endPoint y: 310, distance: 15.3
click at [487, 15] on h1 "Appendix: CAS Loop: load before or inside loop?" at bounding box center [646, 3] width 515 height 27
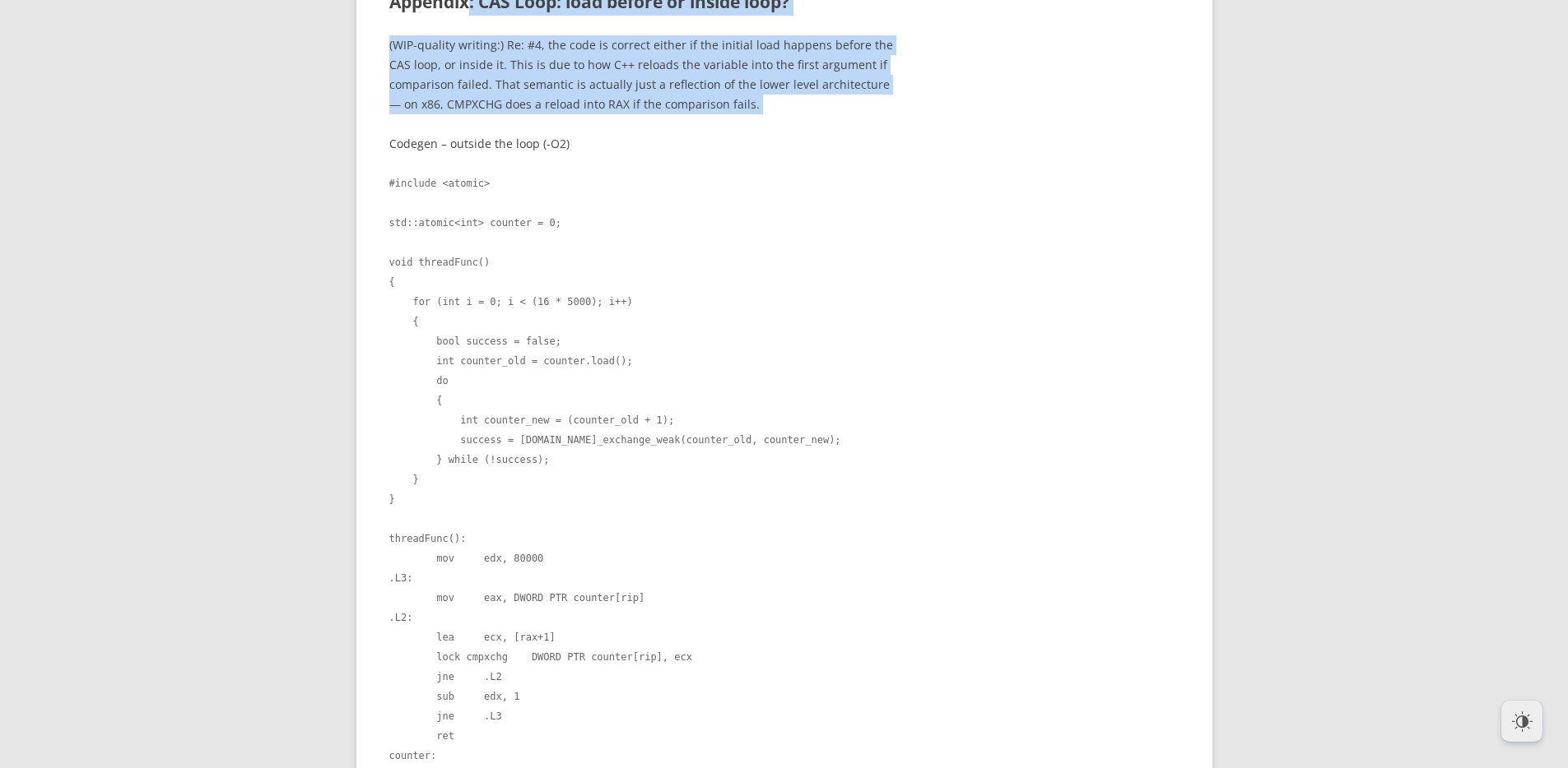
drag, startPoint x: 467, startPoint y: 310, endPoint x: 738, endPoint y: 423, distance: 293.6
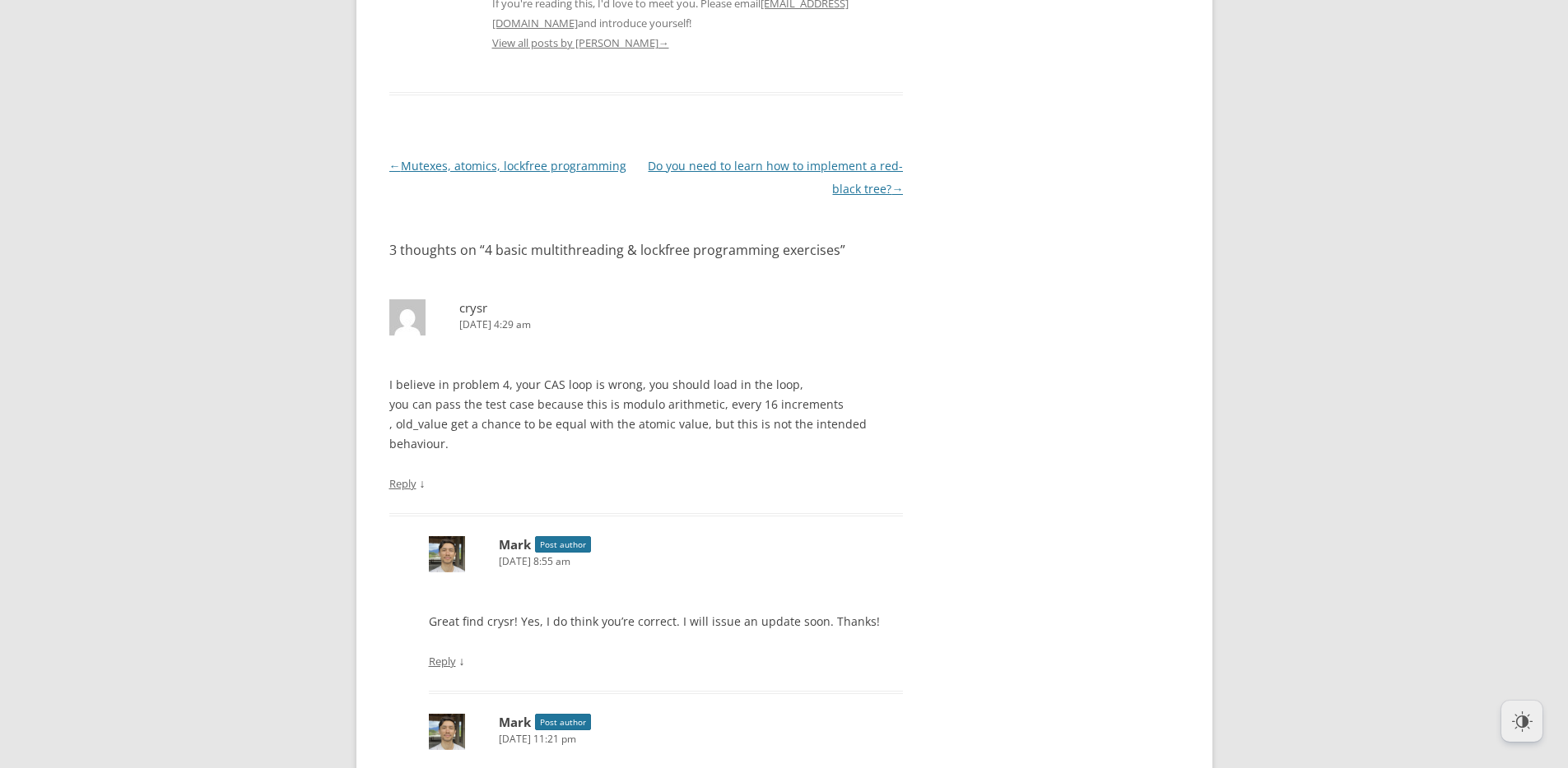
scroll to position [6332, 0]
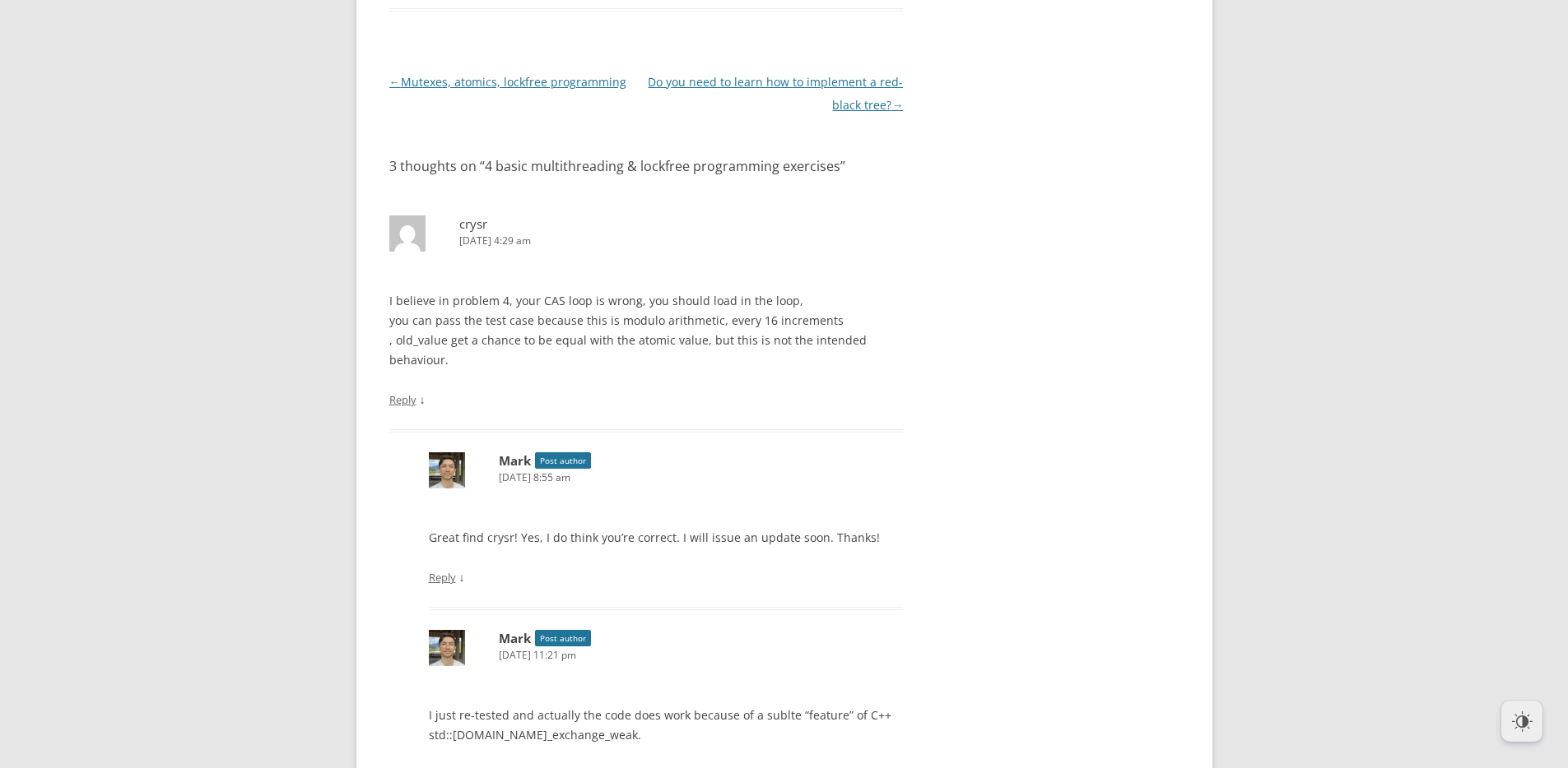
click at [481, 90] on link "← Mutexes, atomics, lockfree programming" at bounding box center [507, 82] width 237 height 15
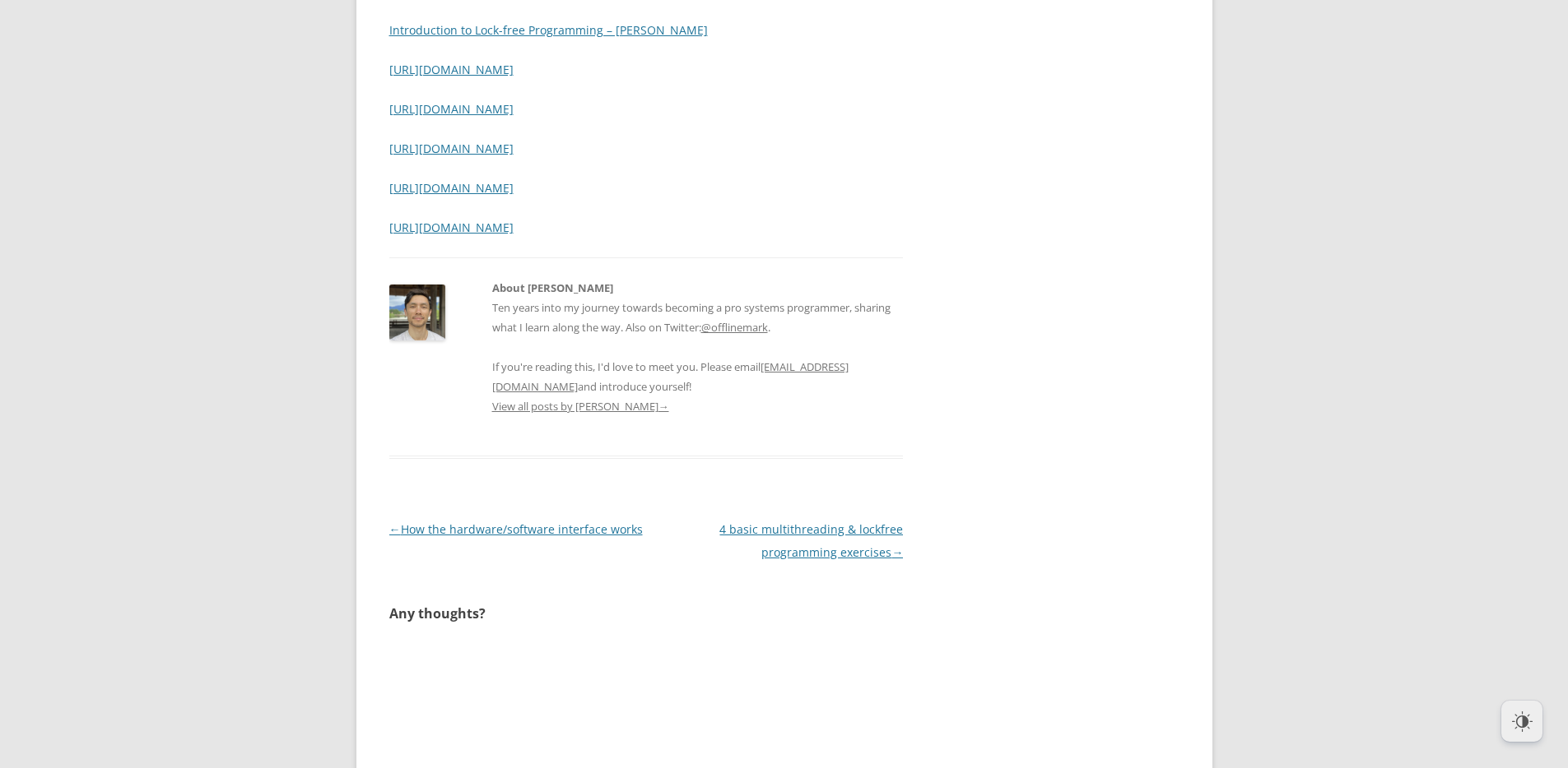
scroll to position [4680, 0]
